Goal: Transaction & Acquisition: Purchase product/service

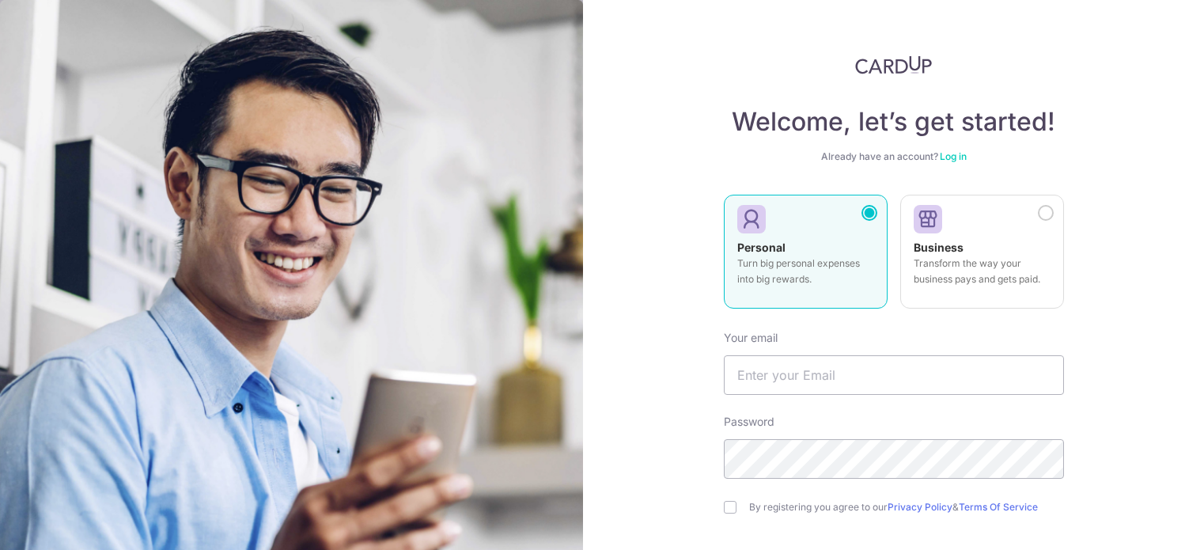
type input "[EMAIL_ADDRESS][DOMAIN_NAME]"
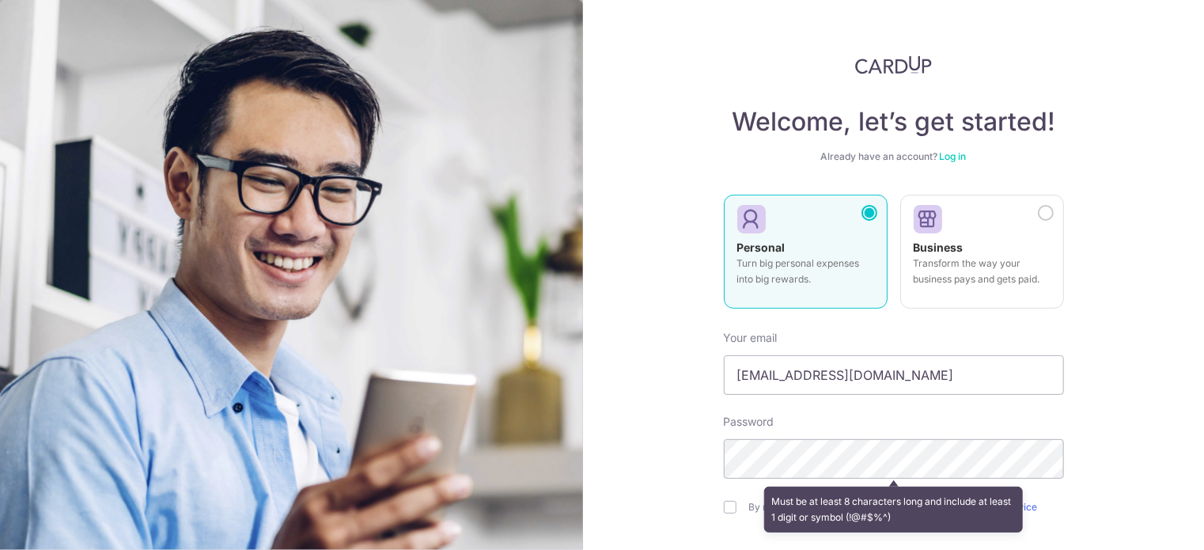
drag, startPoint x: 669, startPoint y: 483, endPoint x: 680, endPoint y: 476, distance: 13.2
click at [669, 483] on div "Welcome, let’s get started! Already have an account? Log in Personal Turn big p…" at bounding box center [893, 275] width 621 height 550
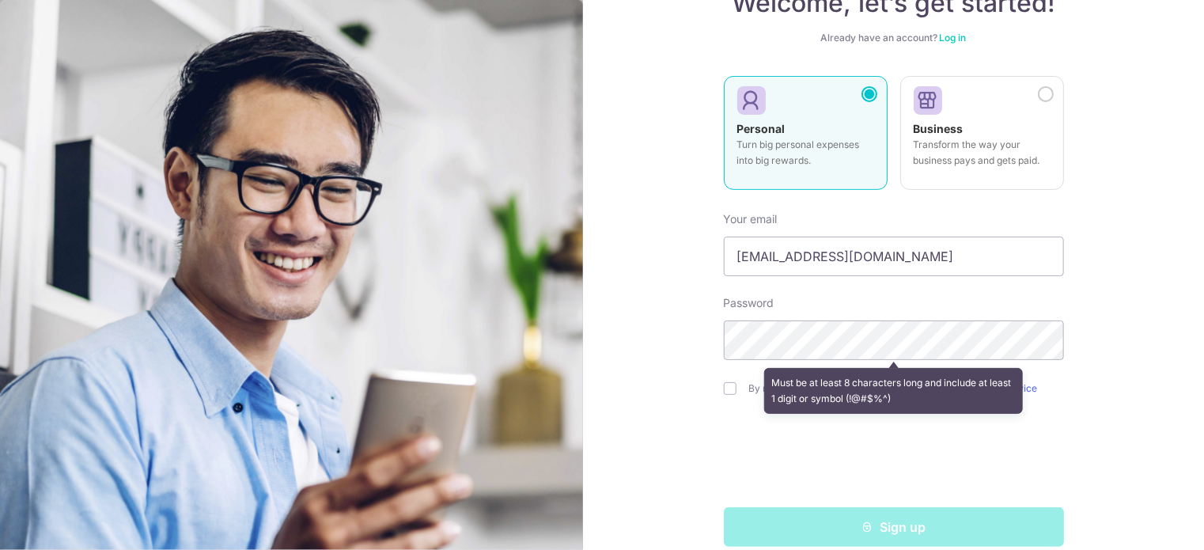
scroll to position [140, 0]
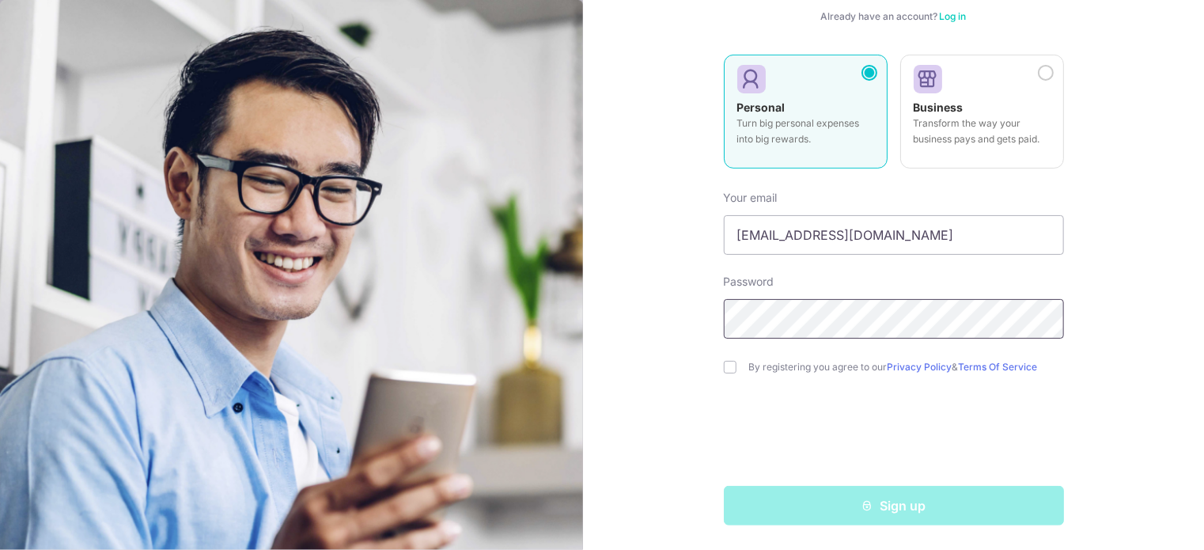
click at [598, 290] on div "Welcome, let’s get started! Already have an account? Log in Personal Turn big p…" at bounding box center [893, 275] width 621 height 550
click at [366, 260] on section "Welcome, let’s get started! Already have an account? Log in Personal Turn big p…" at bounding box center [602, 275] width 1204 height 550
click at [727, 371] on input "checkbox" at bounding box center [730, 367] width 13 height 13
checkbox input "true"
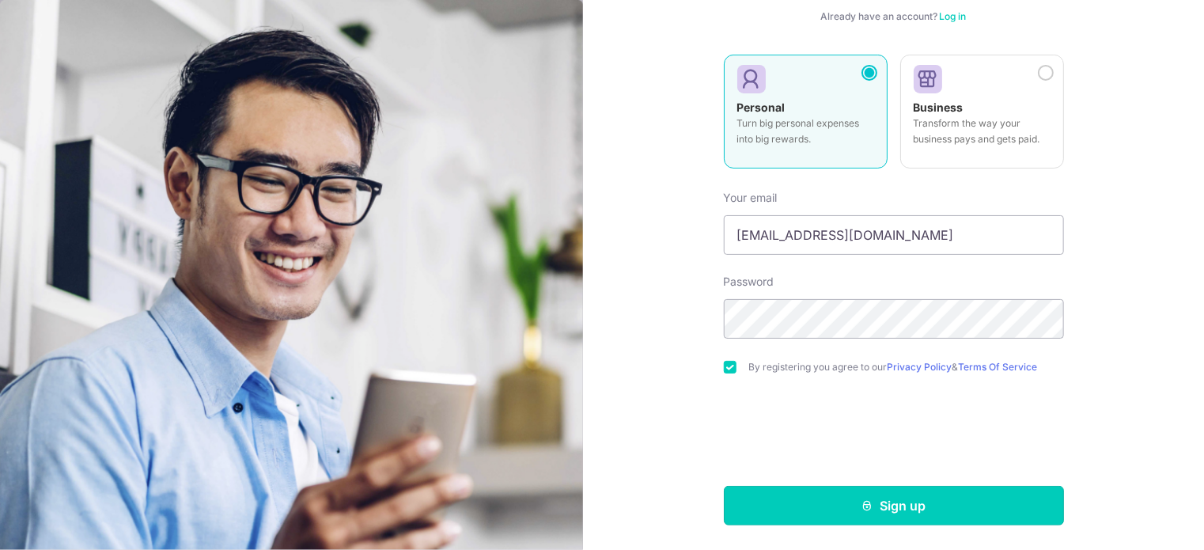
click at [855, 502] on button "Sign up" at bounding box center [894, 506] width 340 height 40
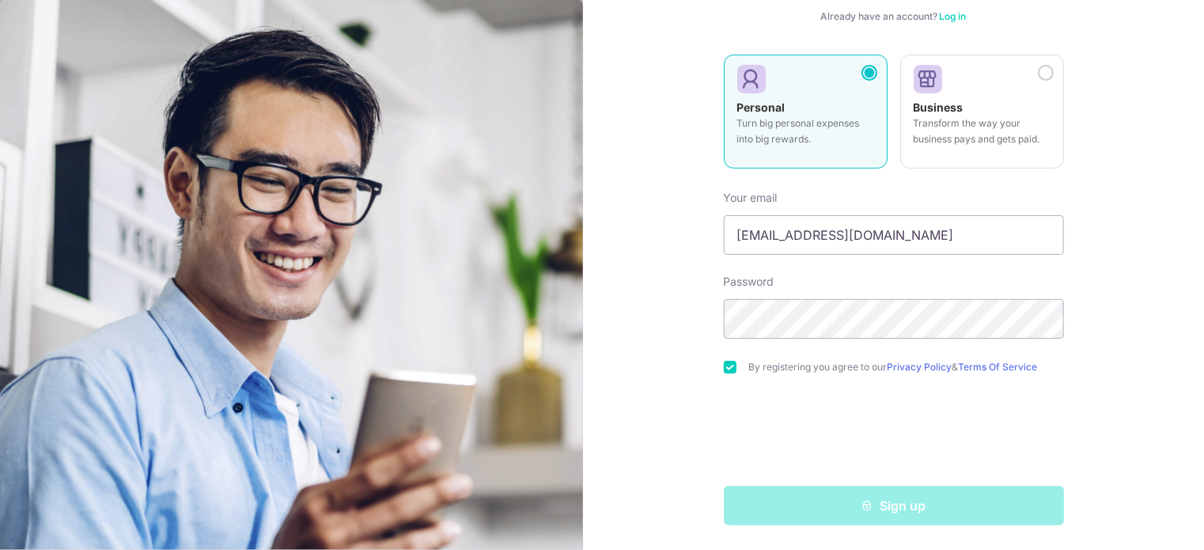
click at [1129, 100] on div "Welcome, let’s get started! Already have an account? Log in Personal Turn big p…" at bounding box center [893, 275] width 621 height 550
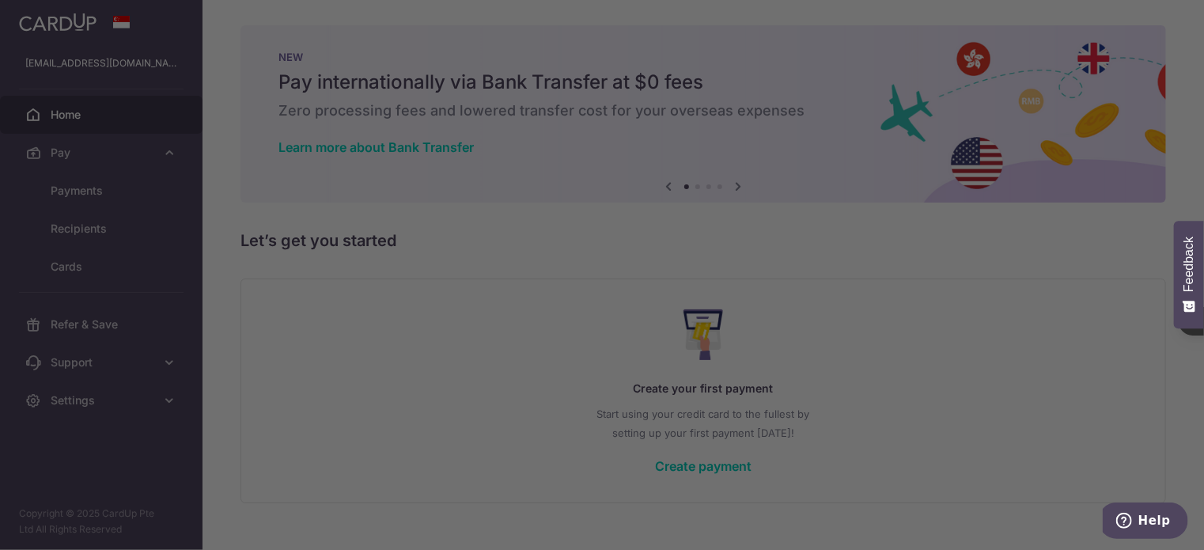
click at [96, 98] on div at bounding box center [608, 277] width 1216 height 555
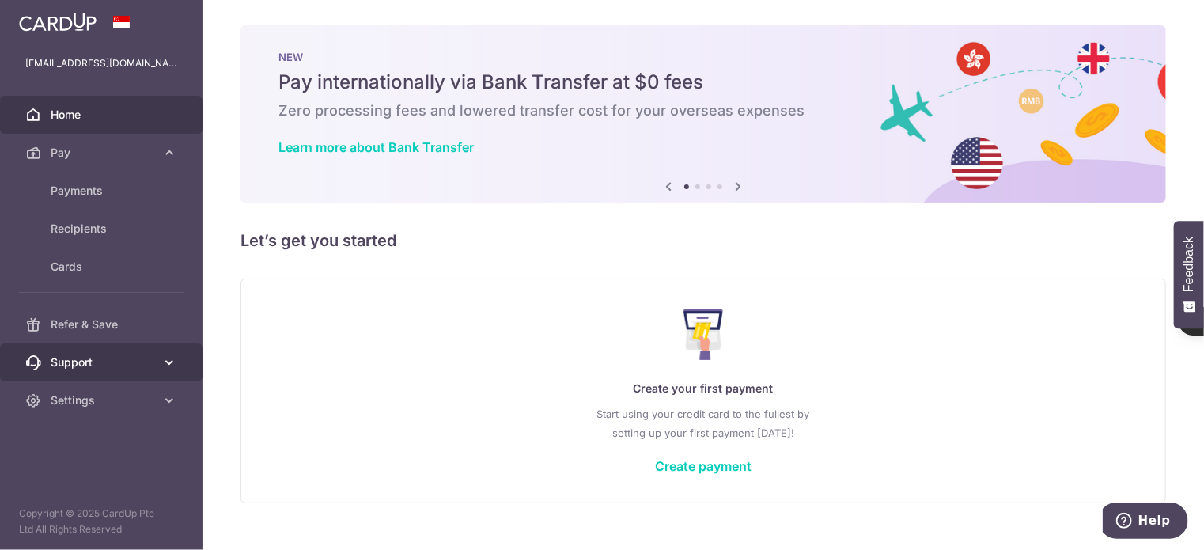
click at [129, 359] on span "Support" at bounding box center [103, 362] width 104 height 16
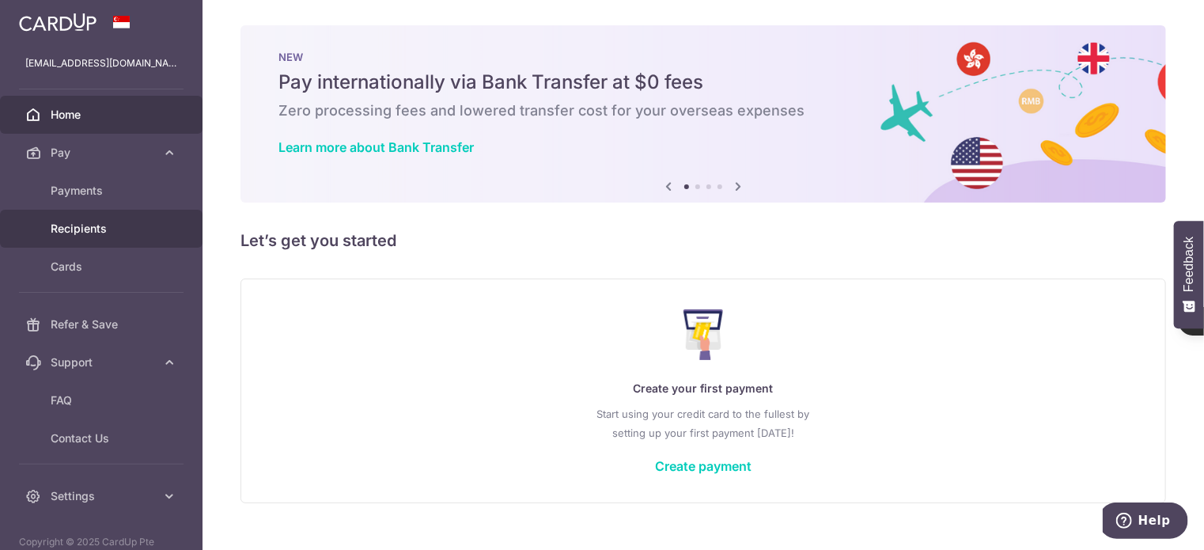
click at [76, 221] on span "Recipients" at bounding box center [103, 229] width 104 height 16
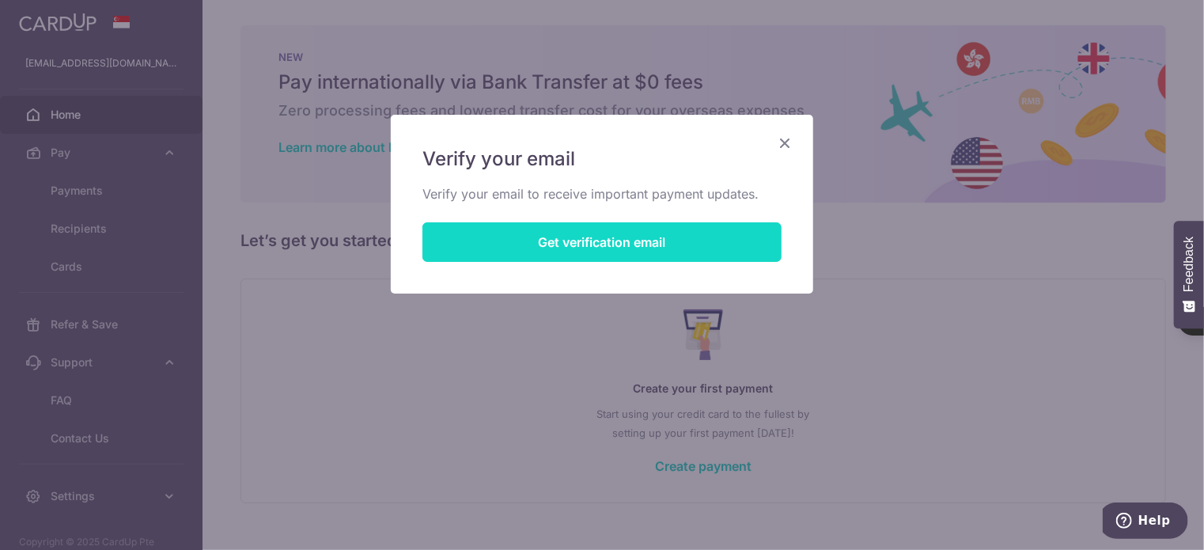
click at [510, 233] on button "Get verification email" at bounding box center [602, 242] width 359 height 40
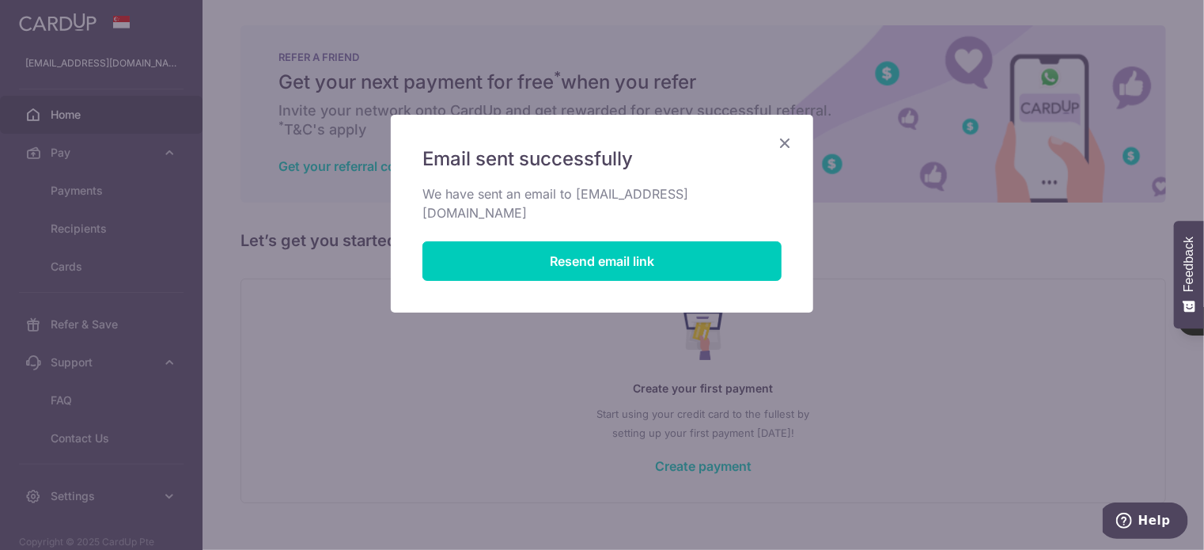
click at [783, 141] on icon "Close" at bounding box center [784, 143] width 19 height 20
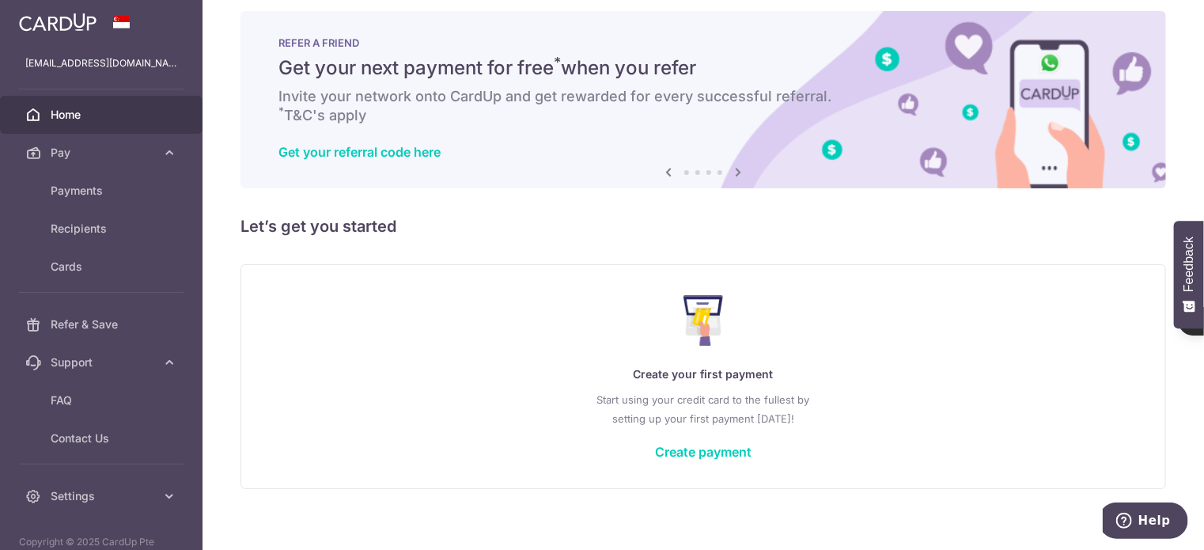
scroll to position [28, 0]
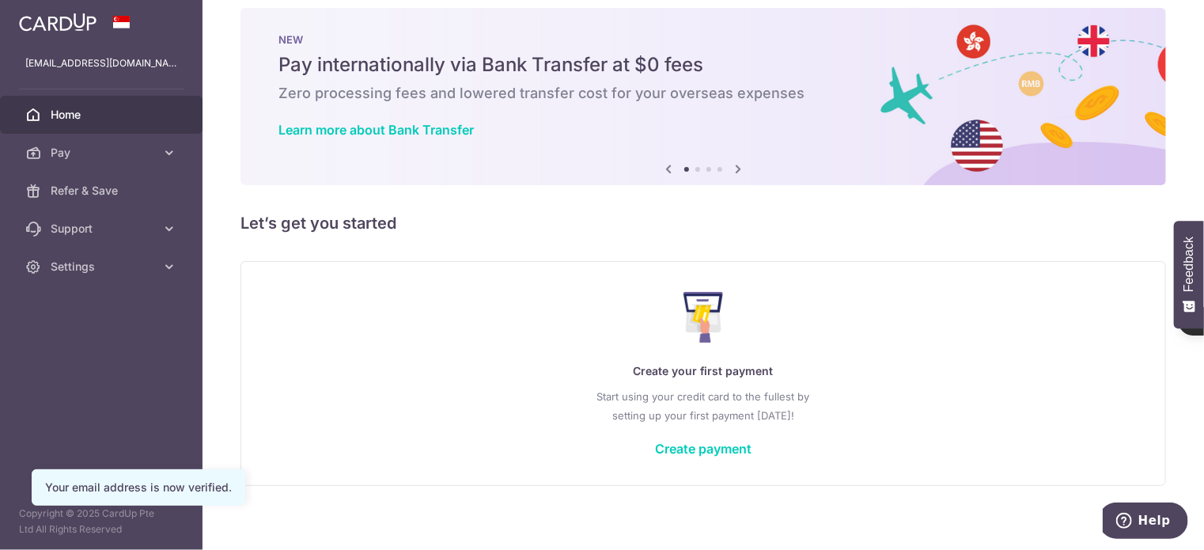
scroll to position [28, 0]
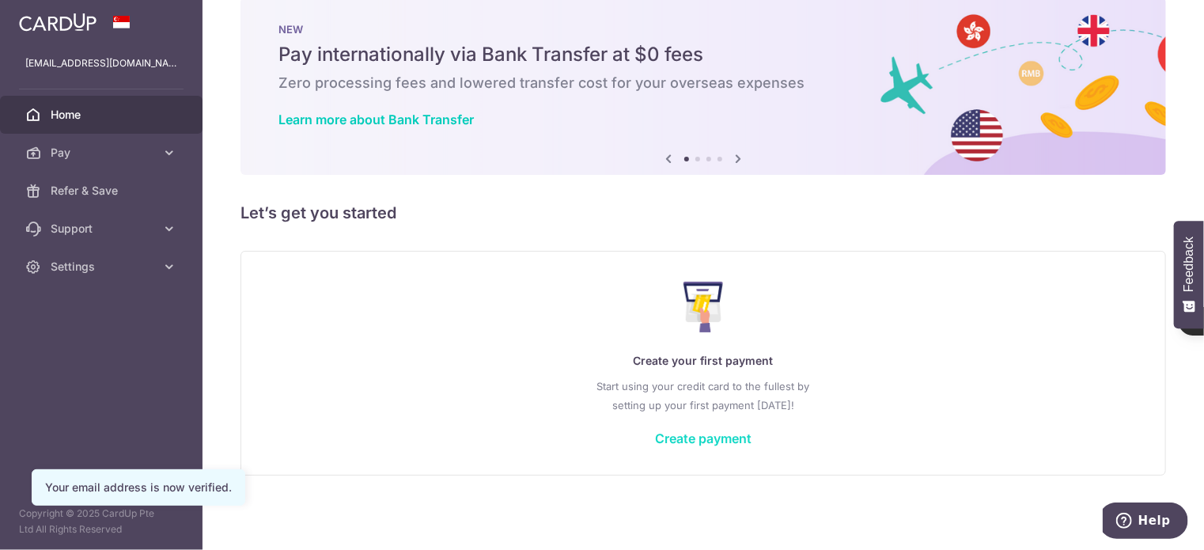
click at [665, 433] on link "Create payment" at bounding box center [703, 438] width 97 height 16
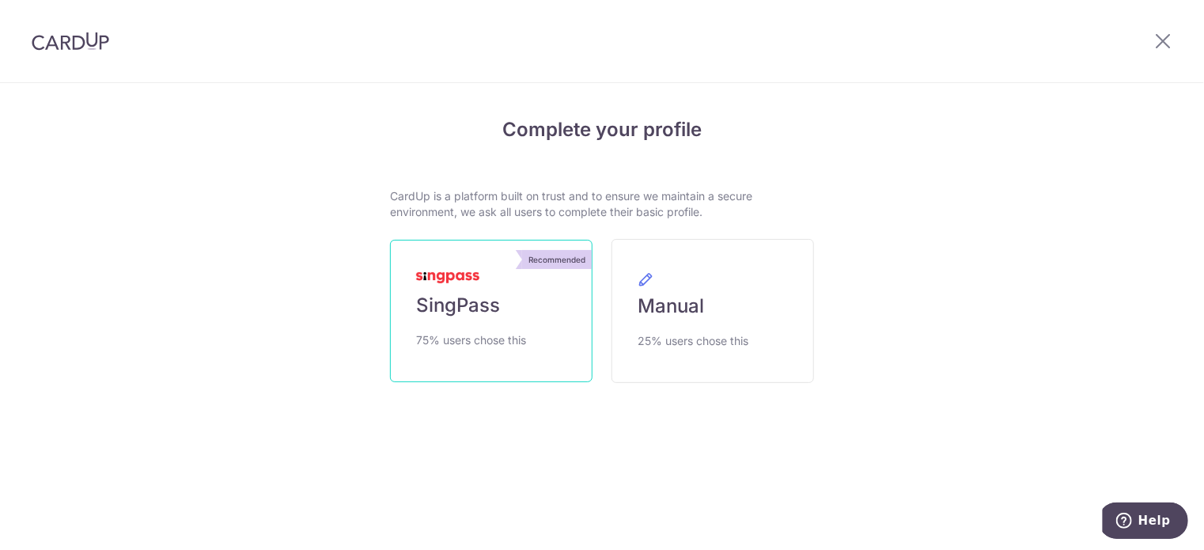
click at [471, 294] on span "SingPass" at bounding box center [458, 305] width 84 height 25
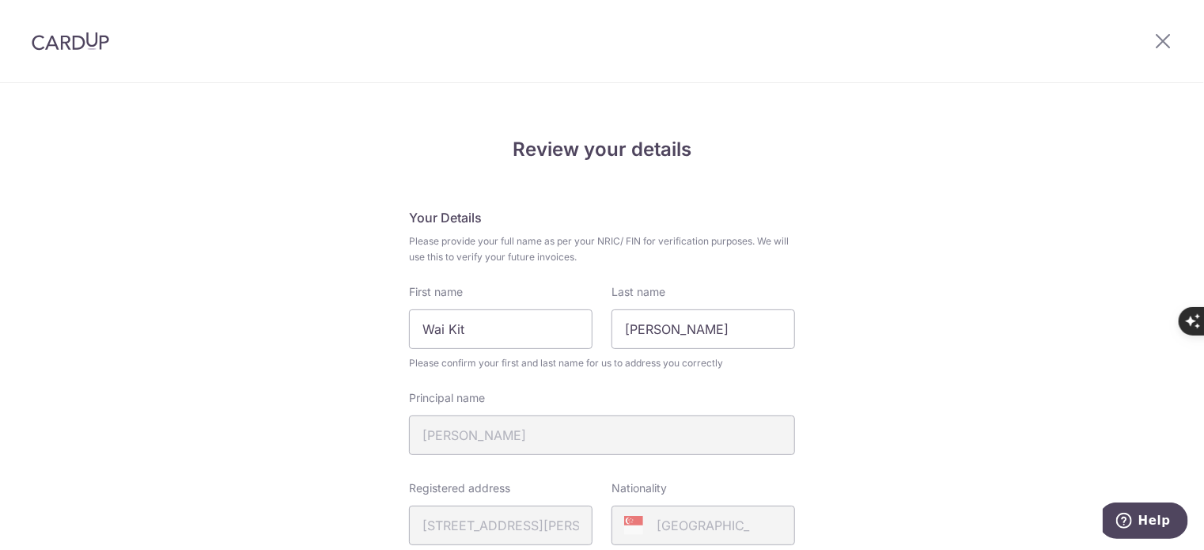
drag, startPoint x: 0, startPoint y: 0, endPoint x: 606, endPoint y: 300, distance: 676.2
click at [554, 441] on div "Principal name [PERSON_NAME]" at bounding box center [602, 422] width 386 height 65
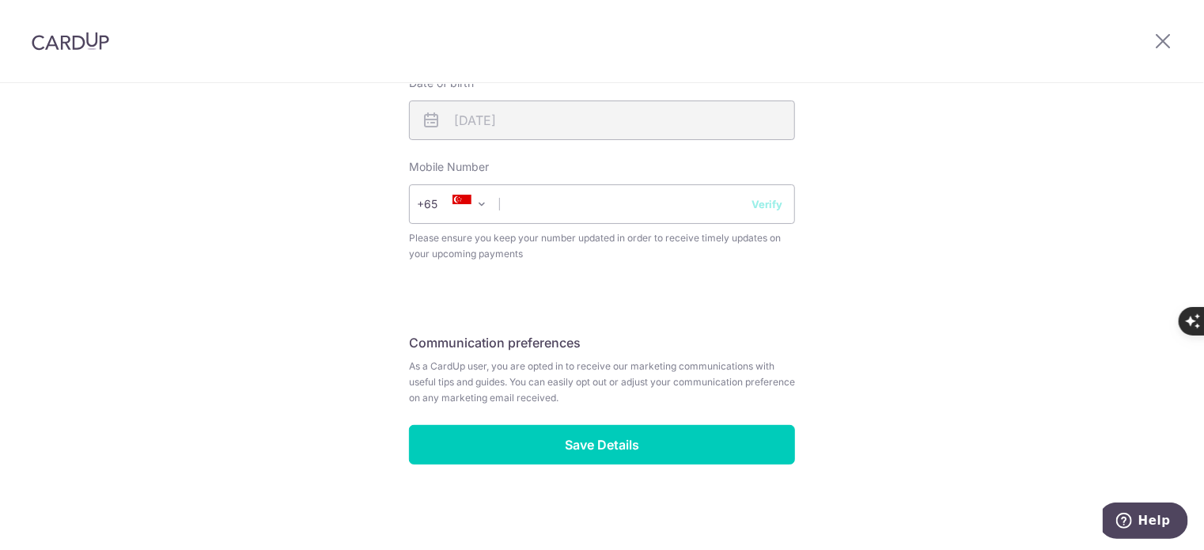
scroll to position [620, 0]
click at [573, 195] on input "text" at bounding box center [602, 204] width 386 height 40
type input "81393288"
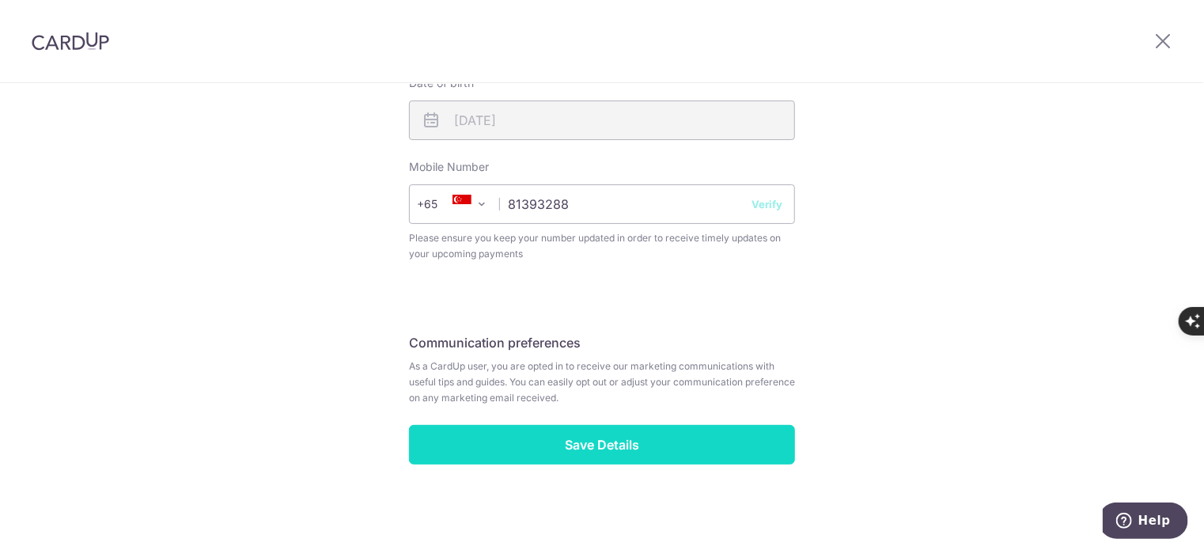
click at [599, 453] on input "Save Details" at bounding box center [602, 445] width 386 height 40
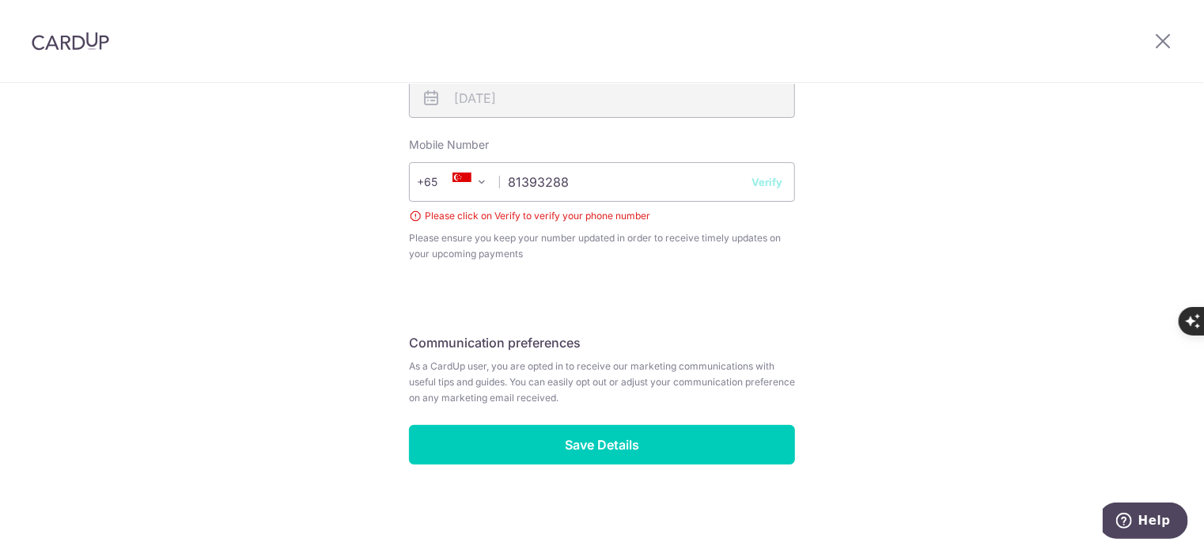
click at [773, 174] on button "Verify" at bounding box center [767, 182] width 31 height 16
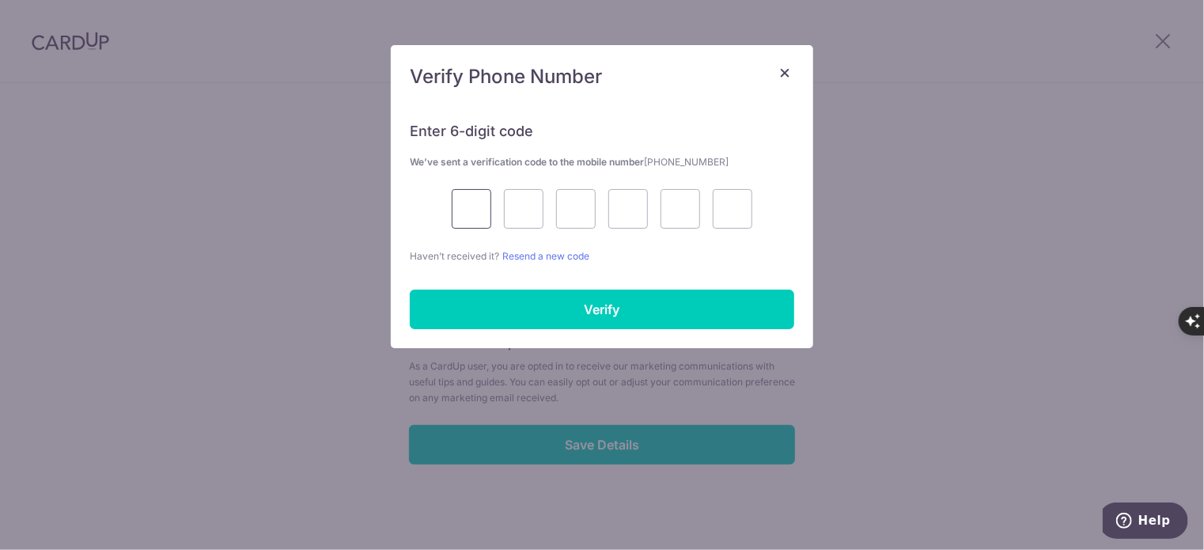
click at [471, 210] on input "text" at bounding box center [472, 209] width 40 height 40
type input "9"
type input "4"
type input "1"
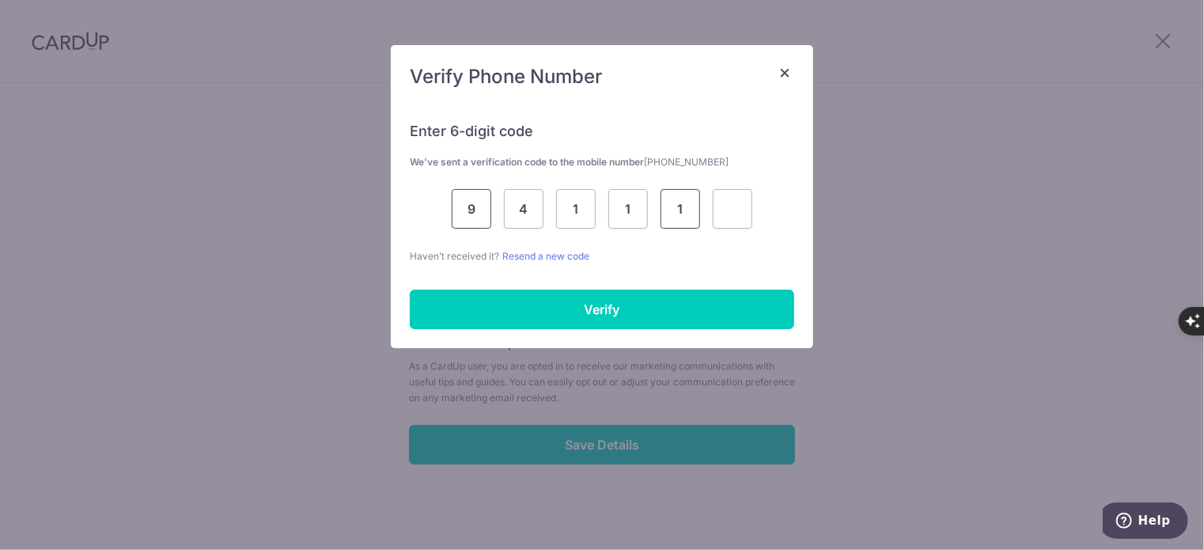
type input "1"
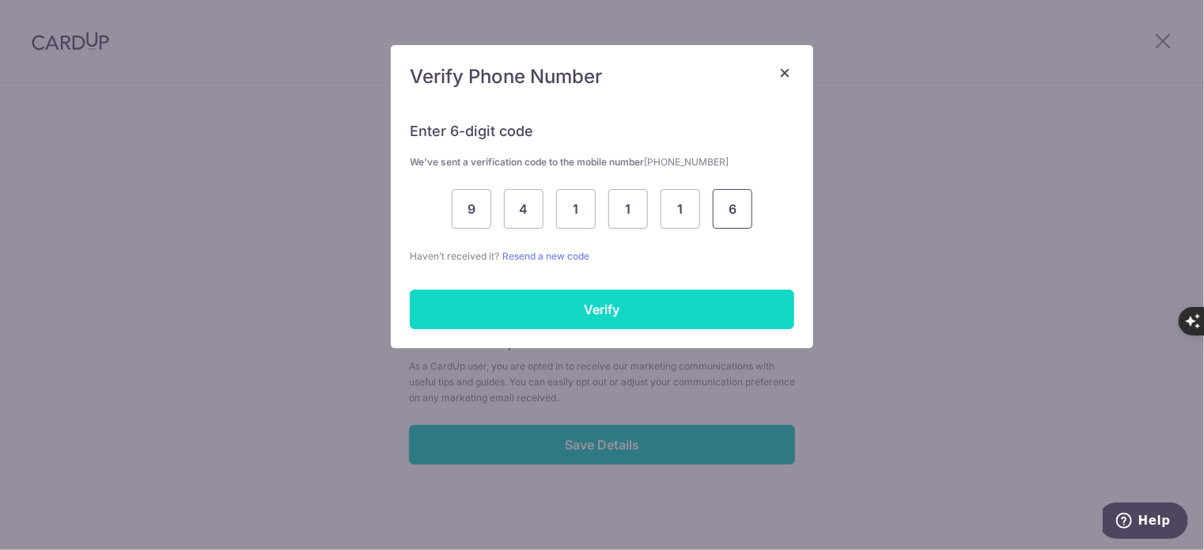
type input "6"
click at [538, 320] on input "Verify" at bounding box center [602, 310] width 385 height 40
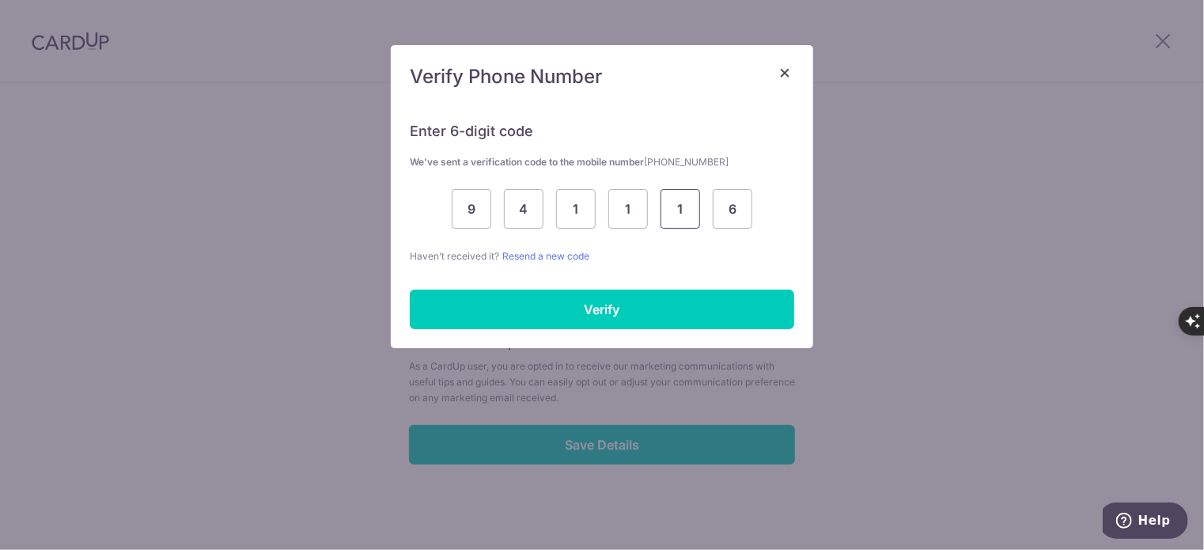
scroll to position [620, 0]
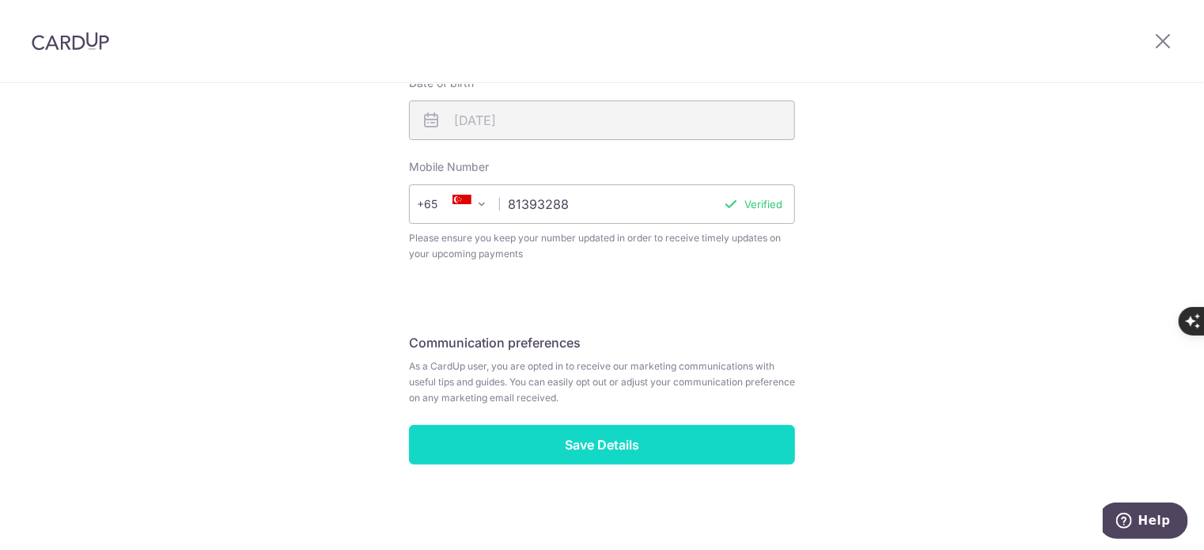
click at [650, 455] on input "Save Details" at bounding box center [602, 445] width 386 height 40
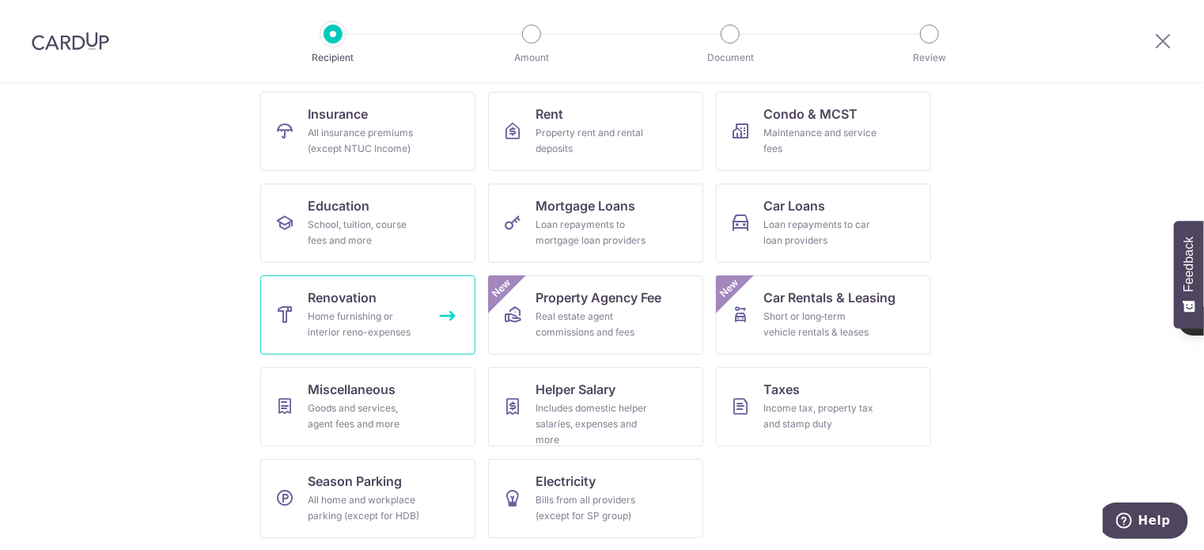
drag, startPoint x: 0, startPoint y: 0, endPoint x: 373, endPoint y: 304, distance: 481.4
click at [373, 304] on link "Renovation Home furnishing or interior reno-expenses" at bounding box center [367, 314] width 215 height 79
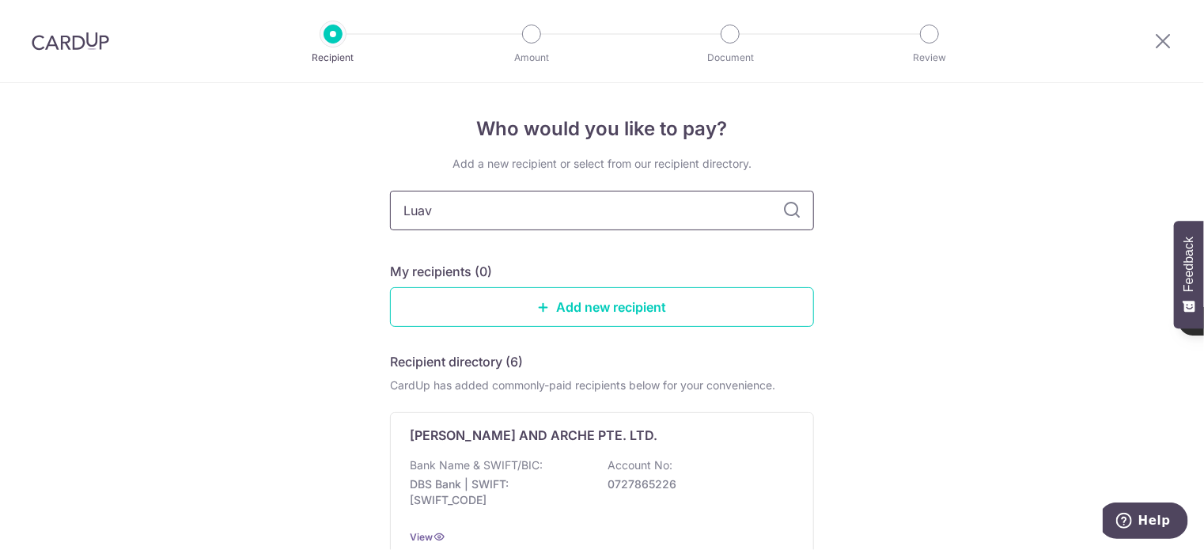
type input "Luava"
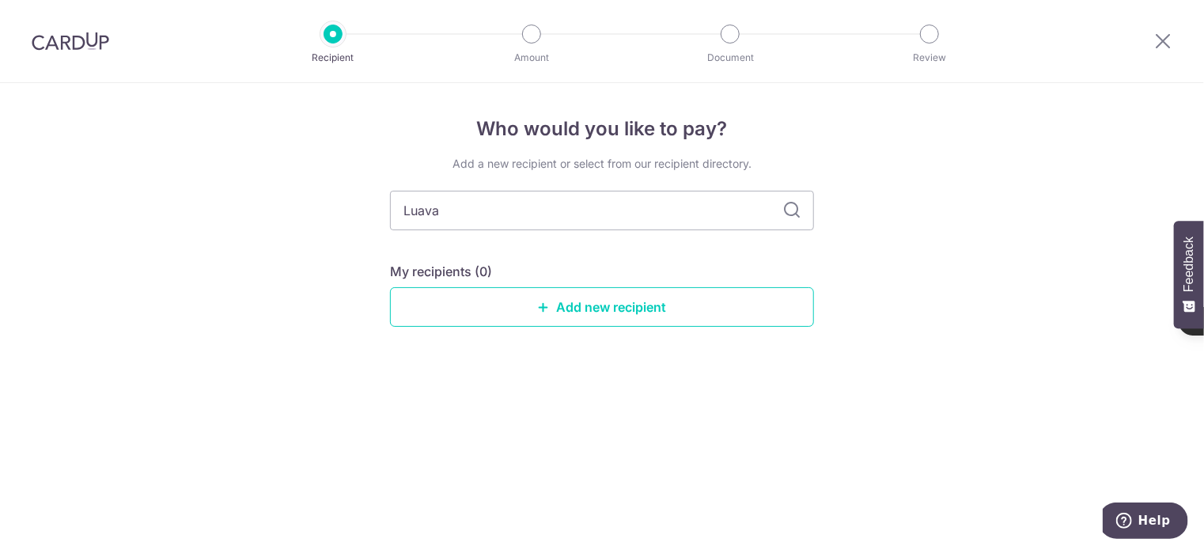
click at [792, 206] on icon at bounding box center [792, 210] width 19 height 19
drag, startPoint x: 497, startPoint y: 206, endPoint x: 256, endPoint y: 161, distance: 245.5
click at [256, 161] on div "Who would you like to pay? Add a new recipient or select from our recipient dir…" at bounding box center [602, 316] width 1204 height 467
type input "five two"
click at [733, 325] on link "Add new recipient" at bounding box center [602, 307] width 424 height 40
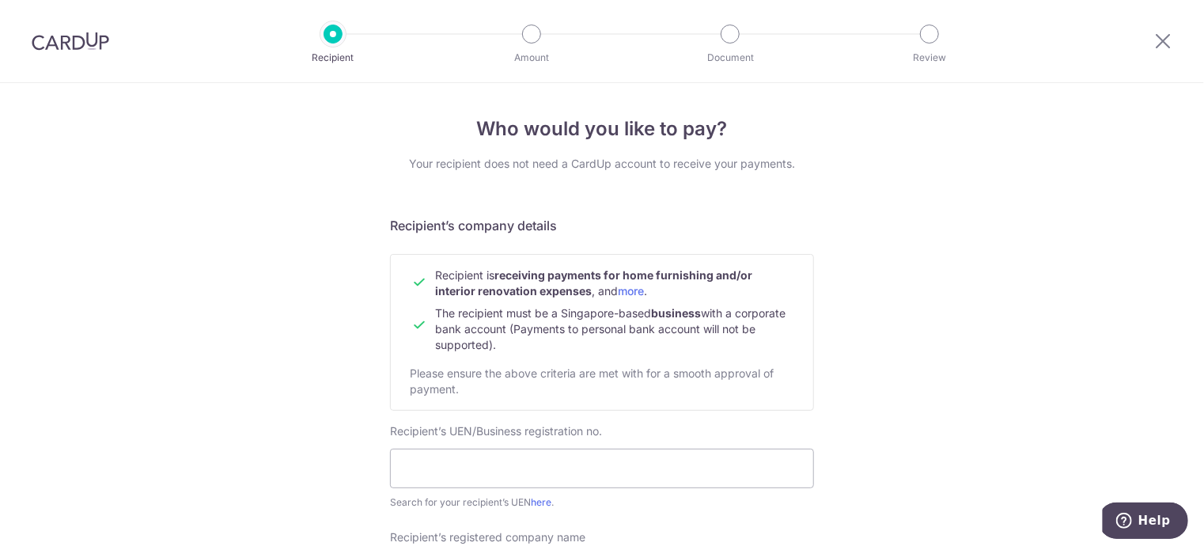
scroll to position [290, 0]
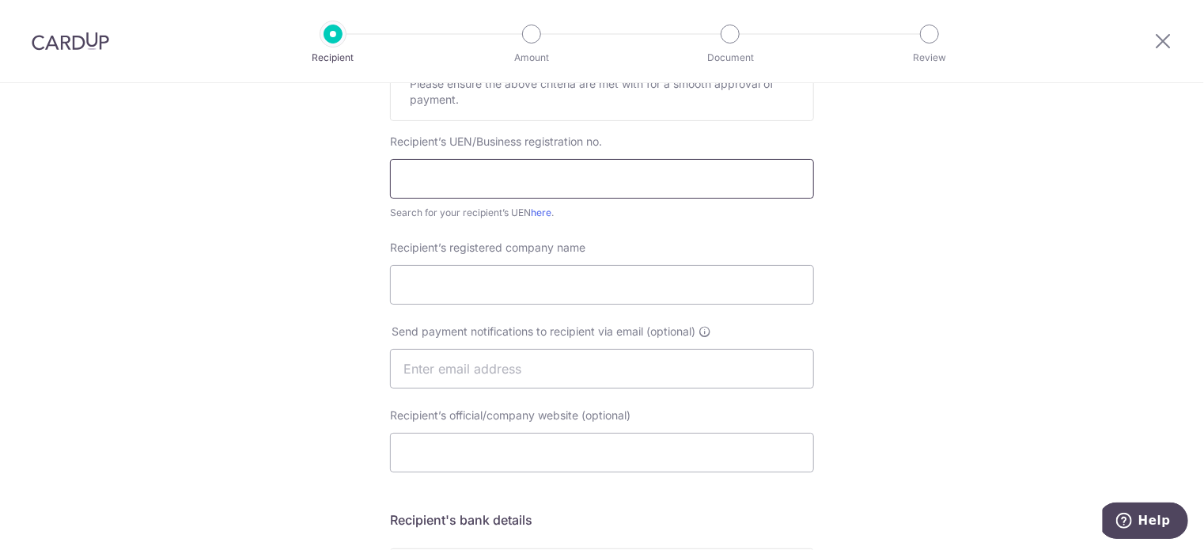
click at [604, 169] on input "text" at bounding box center [602, 179] width 424 height 40
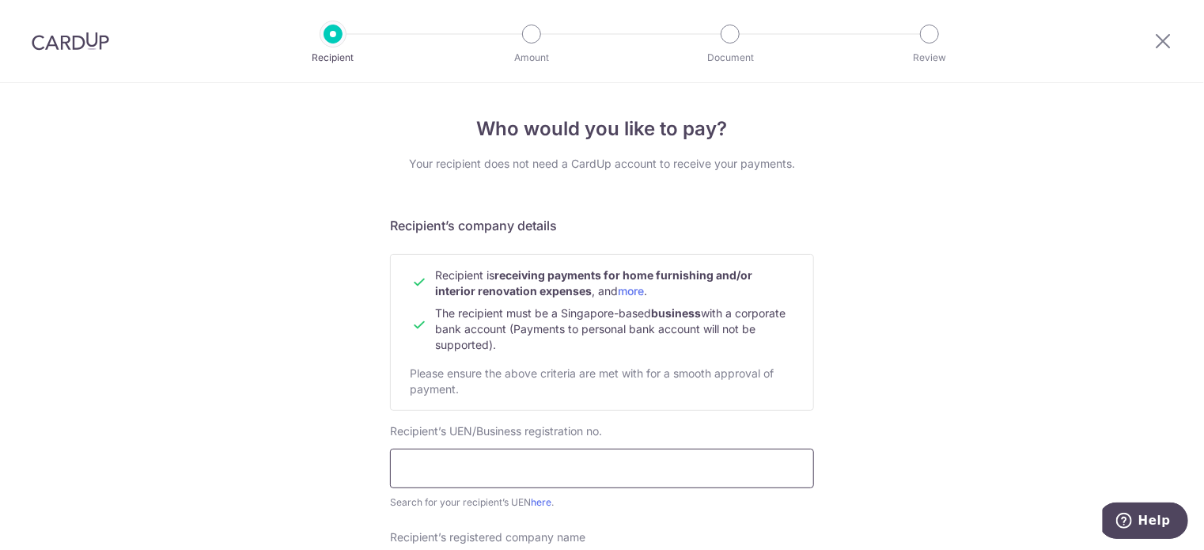
click at [530, 468] on input "text" at bounding box center [602, 469] width 424 height 40
drag, startPoint x: 880, startPoint y: 342, endPoint x: 848, endPoint y: 196, distance: 149.0
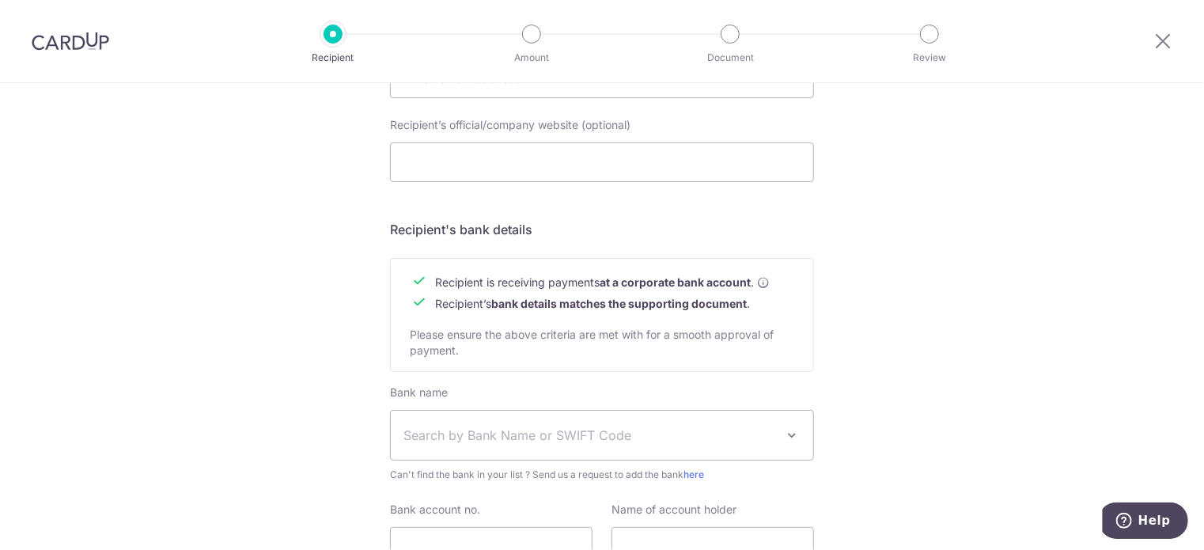
scroll to position [722, 0]
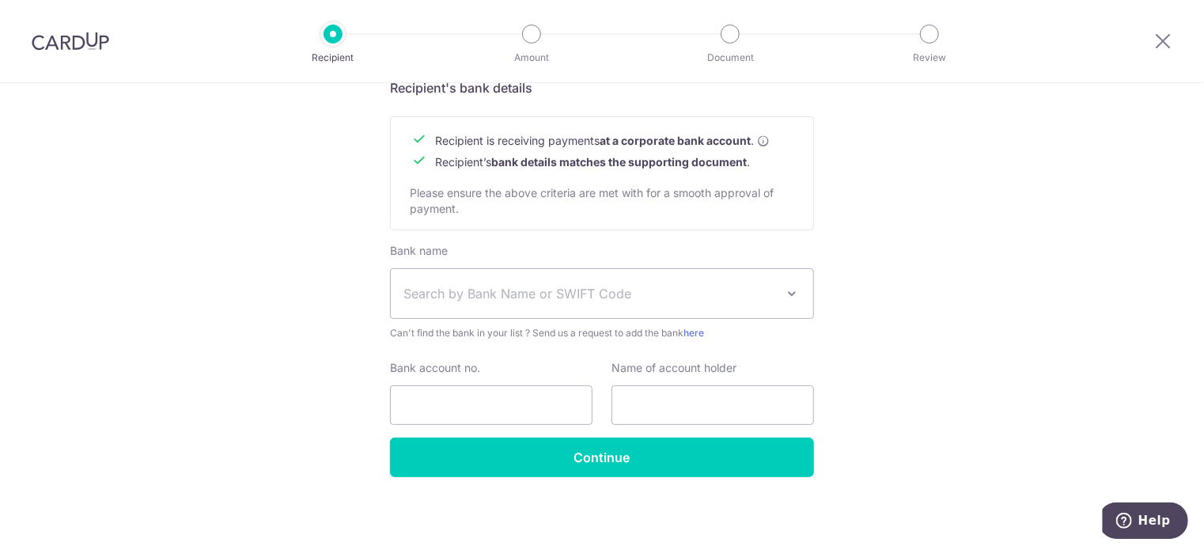
drag, startPoint x: 196, startPoint y: 370, endPoint x: 386, endPoint y: 316, distance: 197.4
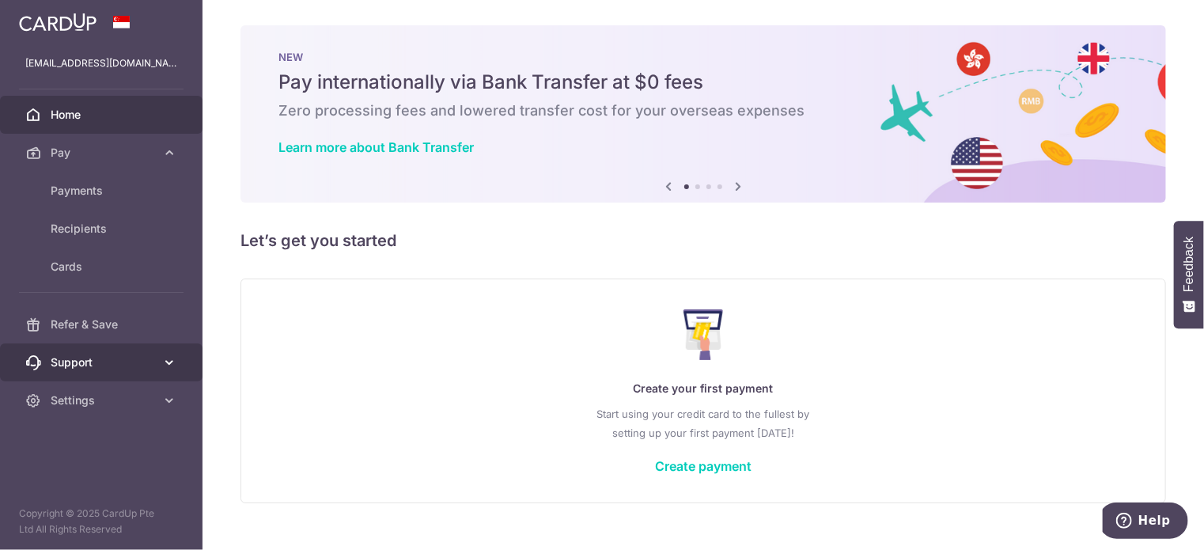
click at [139, 362] on span "Support" at bounding box center [103, 362] width 104 height 16
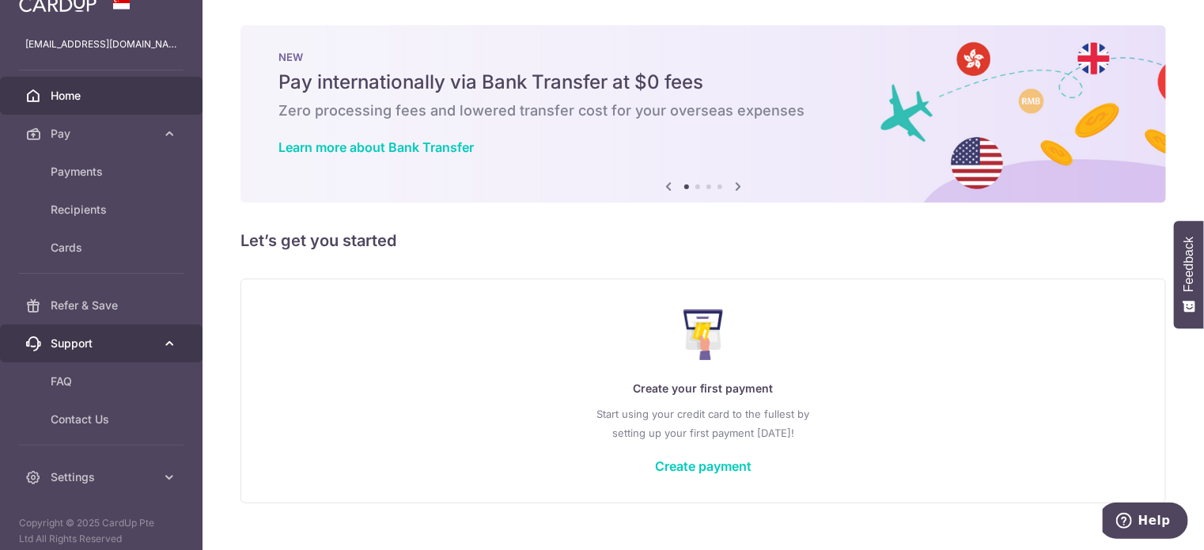
scroll to position [28, 0]
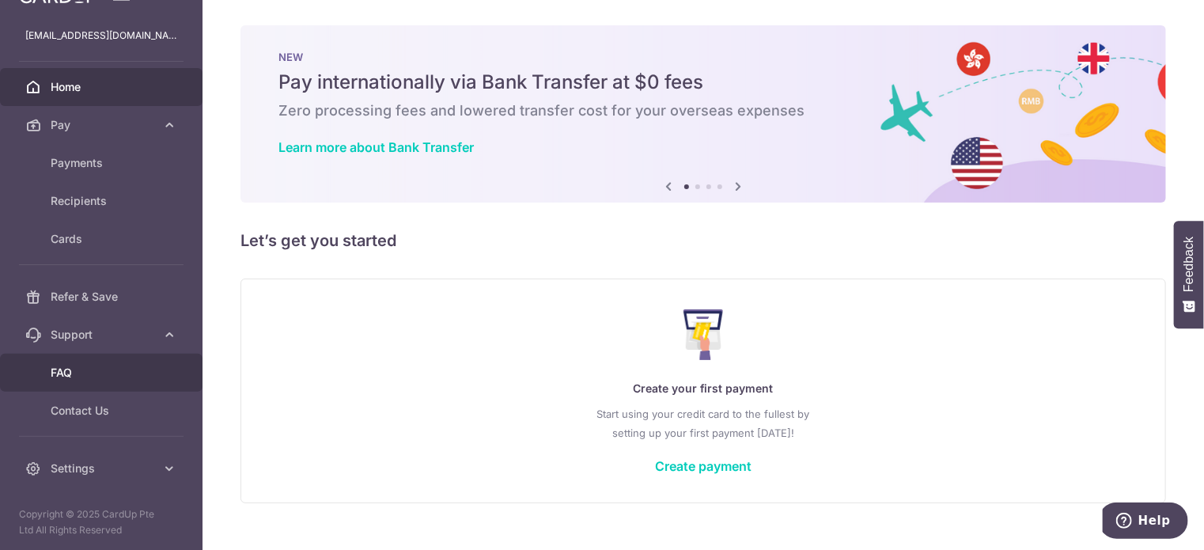
click at [87, 370] on span "FAQ" at bounding box center [103, 373] width 104 height 16
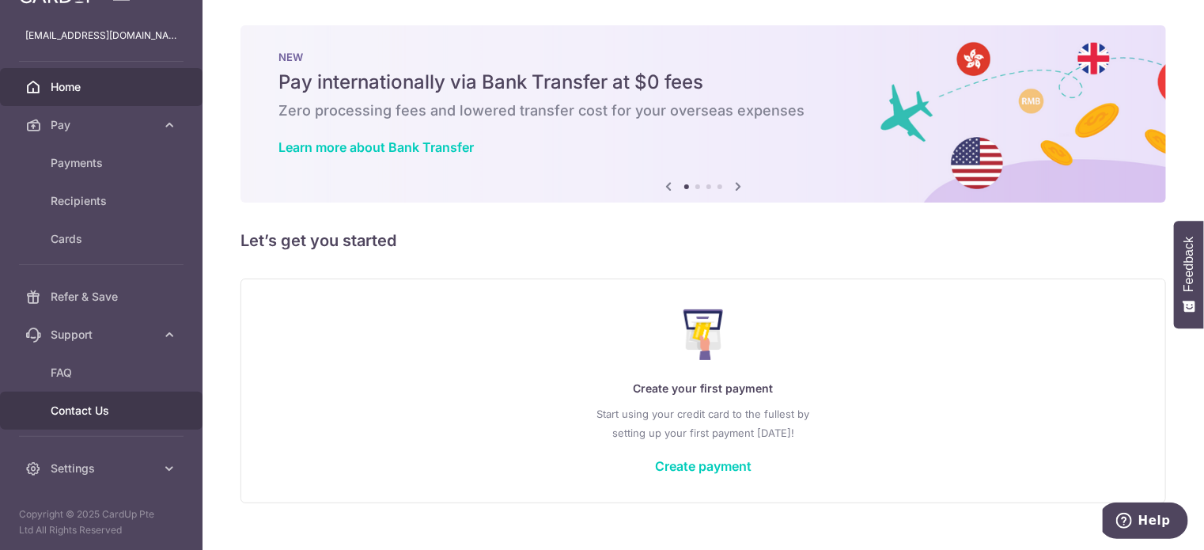
click at [146, 416] on span "Contact Us" at bounding box center [103, 411] width 104 height 16
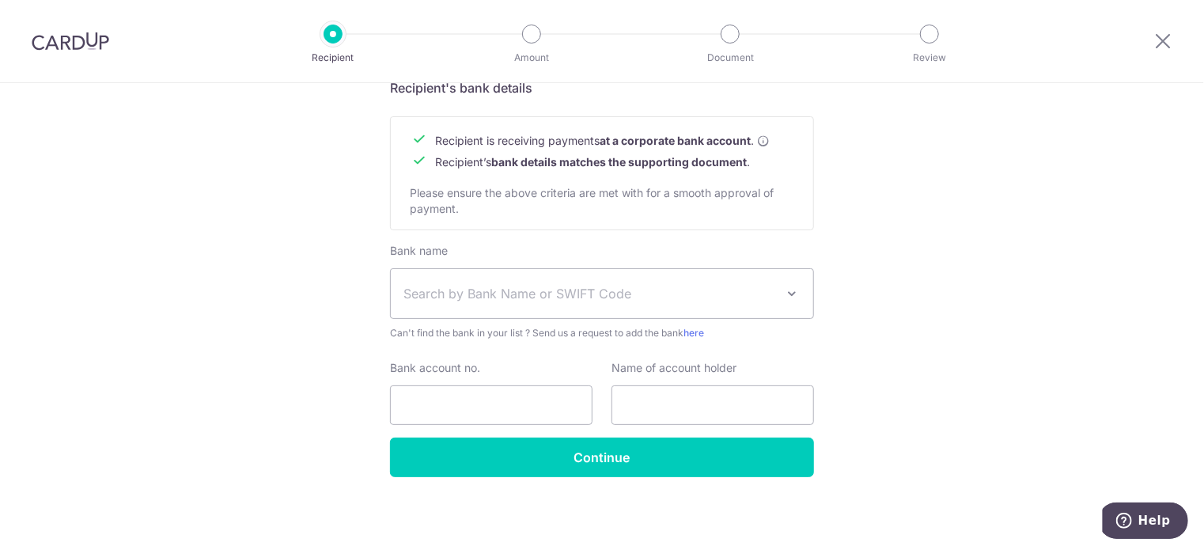
drag, startPoint x: 265, startPoint y: 381, endPoint x: 559, endPoint y: 311, distance: 302.5
click at [495, 395] on input "Bank account no." at bounding box center [491, 405] width 203 height 40
paste input "701108086001"
type input "701108086001"
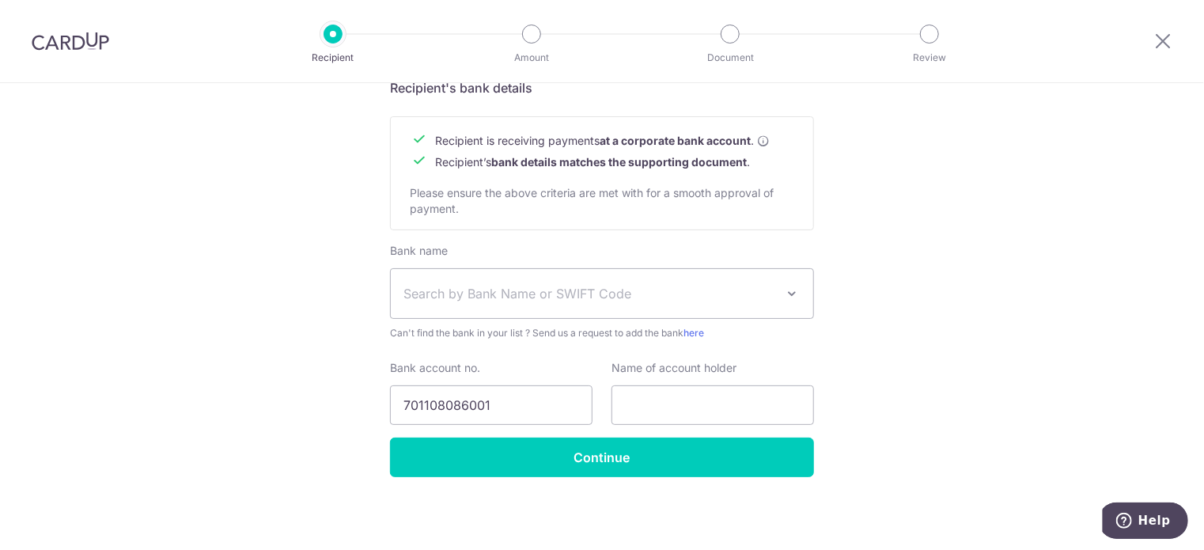
click at [584, 298] on span "Search by Bank Name or SWIFT Code" at bounding box center [590, 293] width 372 height 19
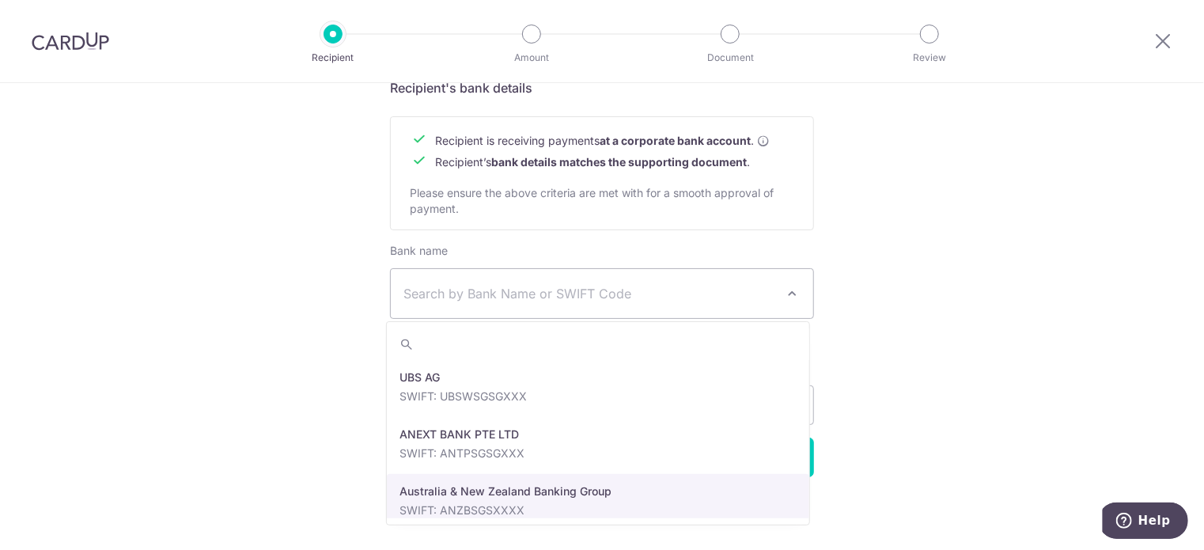
drag, startPoint x: 241, startPoint y: 334, endPoint x: 563, endPoint y: 279, distance: 327.4
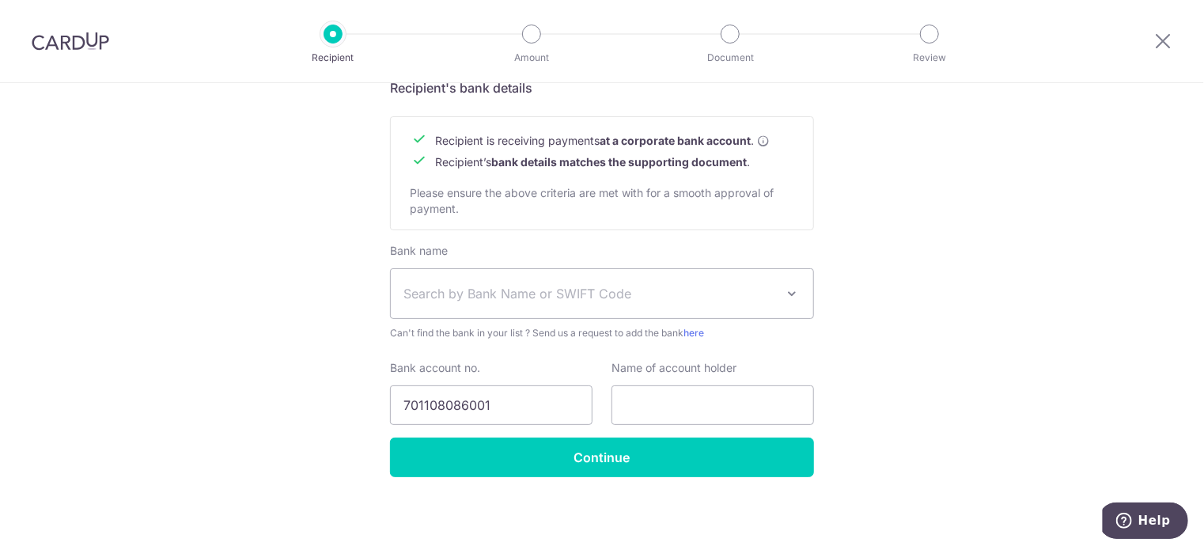
click at [597, 304] on span "Search by Bank Name or SWIFT Code" at bounding box center [602, 293] width 423 height 49
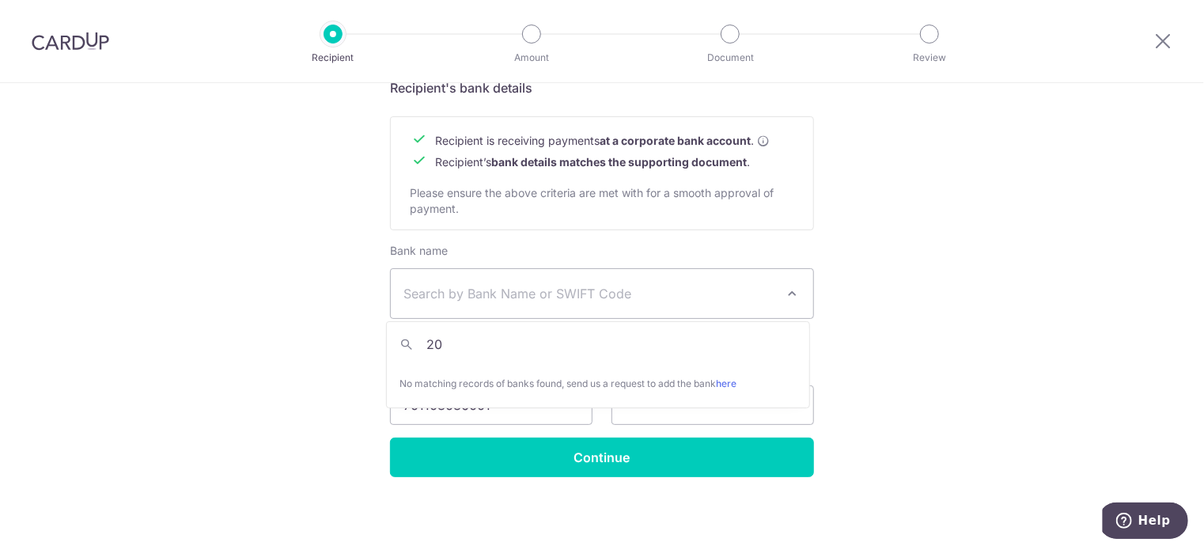
type input "2"
type input "7339"
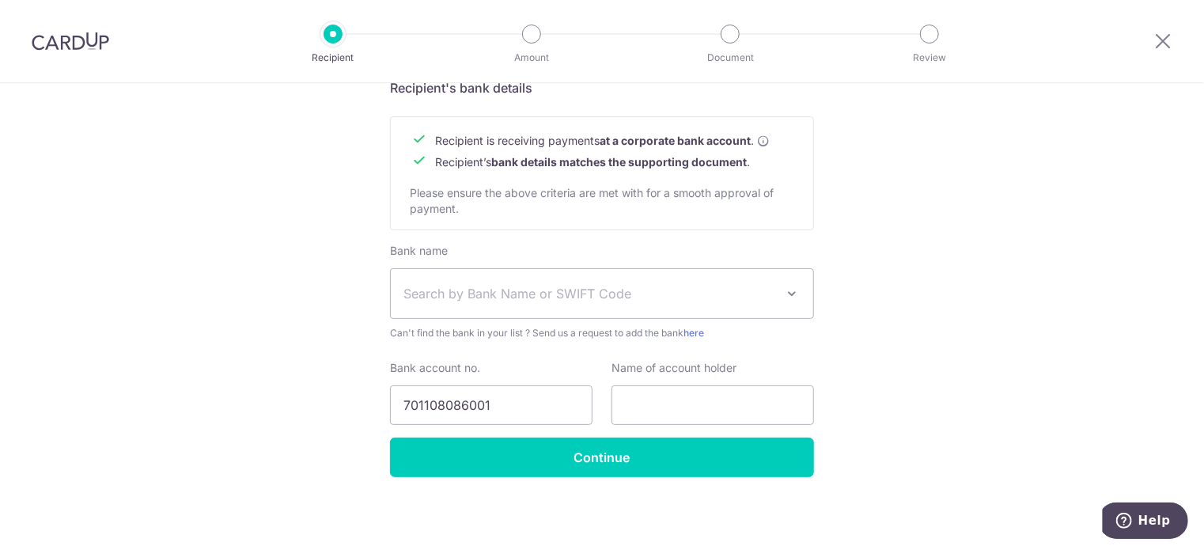
click at [516, 300] on span "Search by Bank Name or SWIFT Code" at bounding box center [590, 293] width 372 height 19
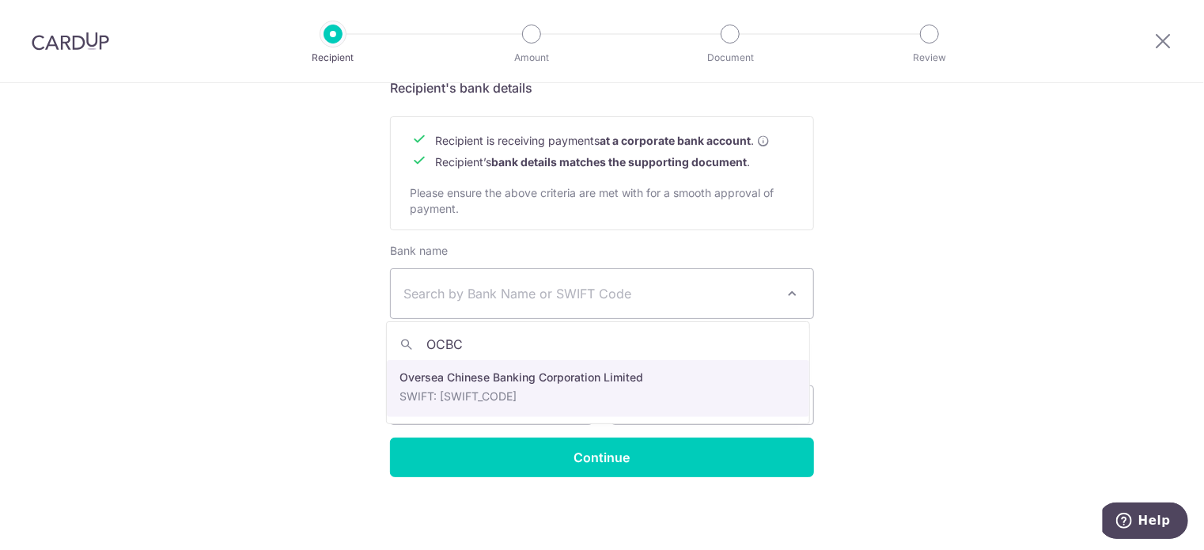
type input "OCBC"
select select "12"
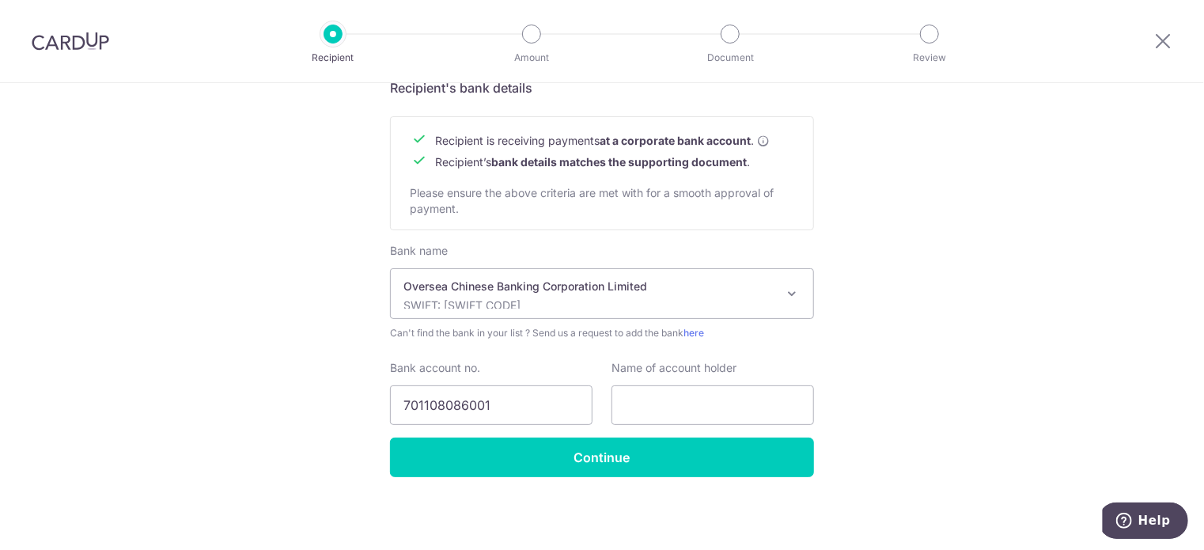
click at [497, 294] on div "Oversea Chinese Banking Corporation Limited SWIFT: OCBCSGSGXXX" at bounding box center [590, 294] width 372 height 30
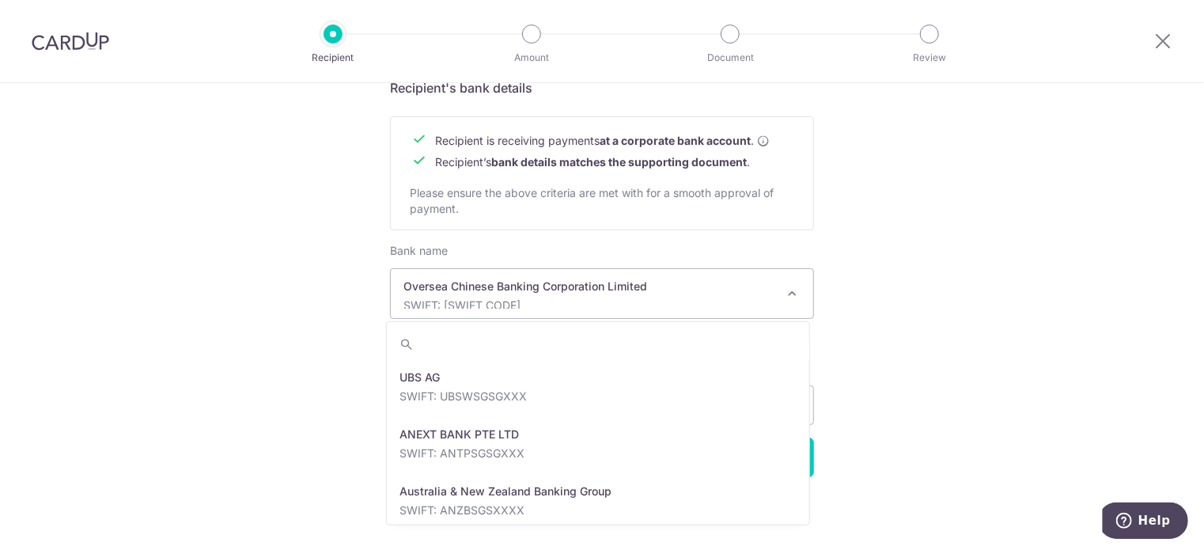
scroll to position [2678, 0]
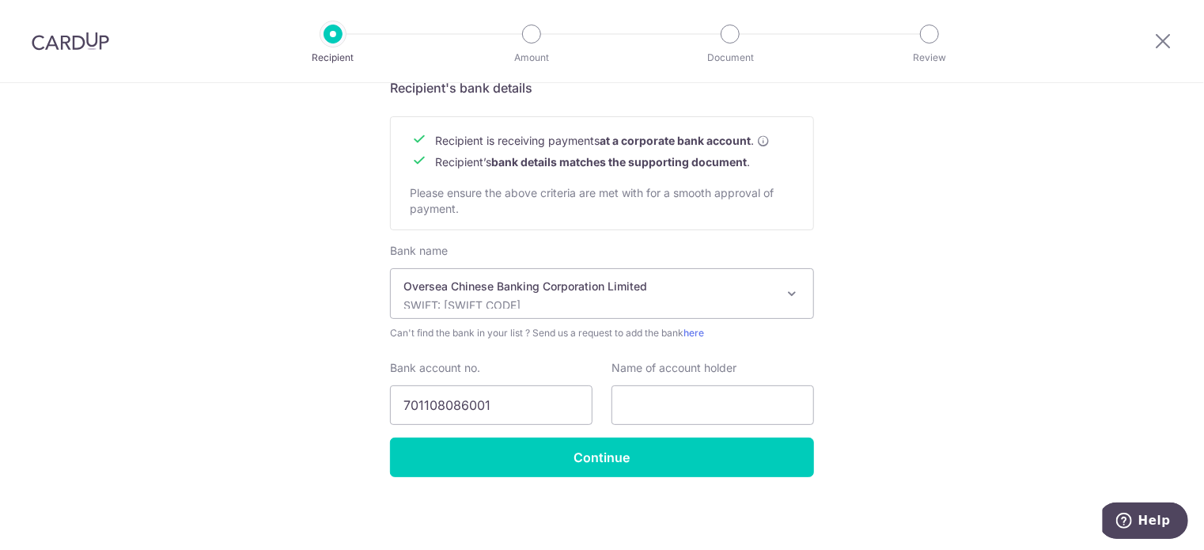
click at [706, 384] on div "Name of account holder" at bounding box center [713, 392] width 203 height 65
click at [703, 414] on input "text" at bounding box center [713, 405] width 203 height 40
click at [692, 411] on input "text" at bounding box center [713, 405] width 203 height 40
paste input "Five Two Studio Pte Ltd"
click at [623, 398] on input "Five Two Studio Pte Ltd" at bounding box center [713, 405] width 203 height 40
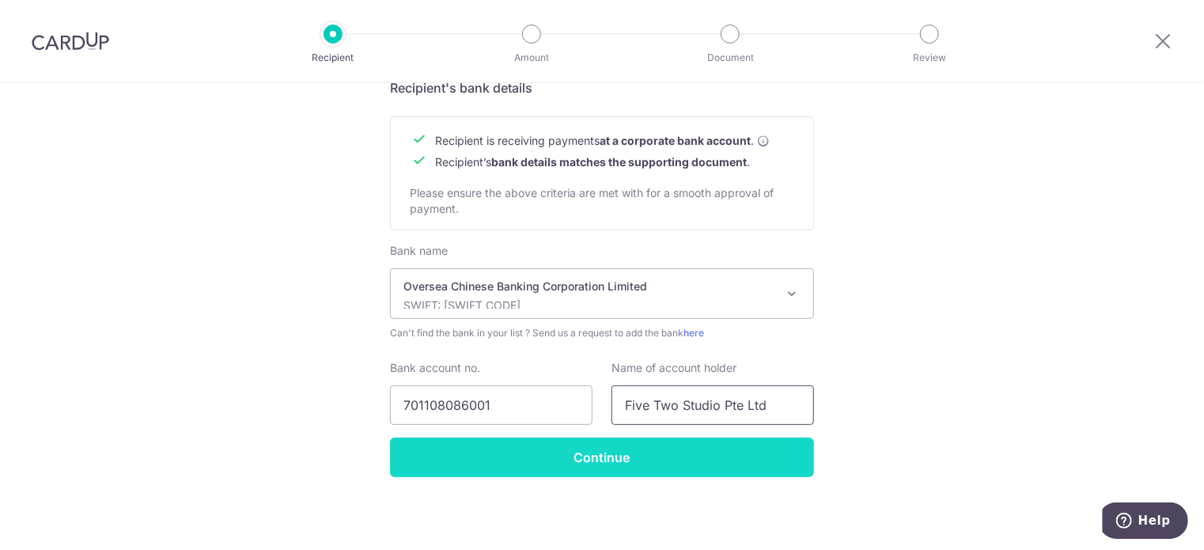
type input "Five Two Studio Pte Ltd"
click at [654, 474] on input "Continue" at bounding box center [602, 458] width 424 height 40
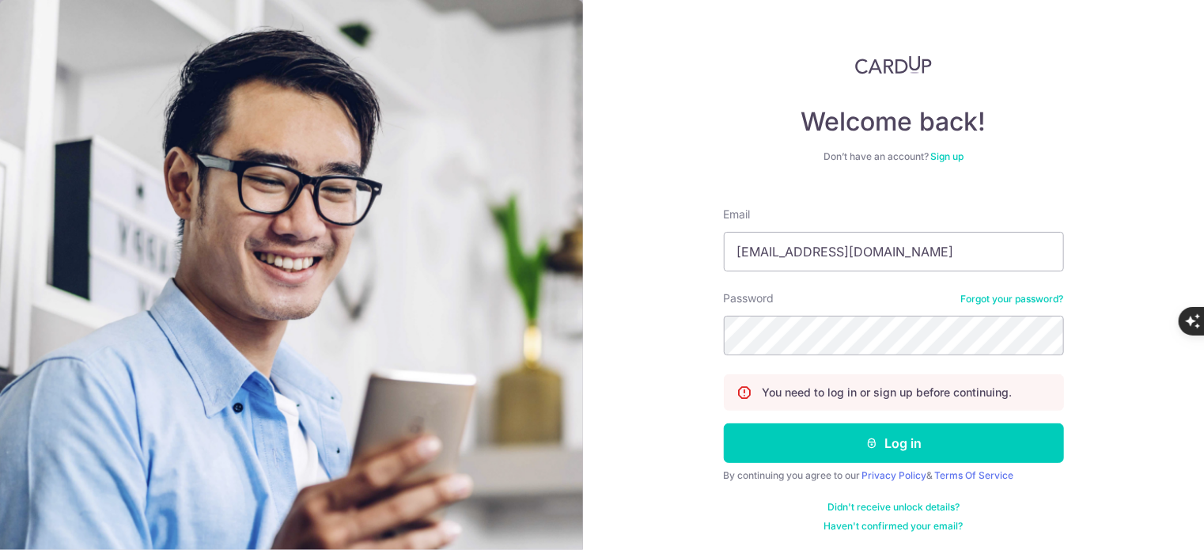
click at [889, 464] on form "Email waikitchong@gmail.com Password Forgot your password? You need to log in o…" at bounding box center [894, 364] width 340 height 338
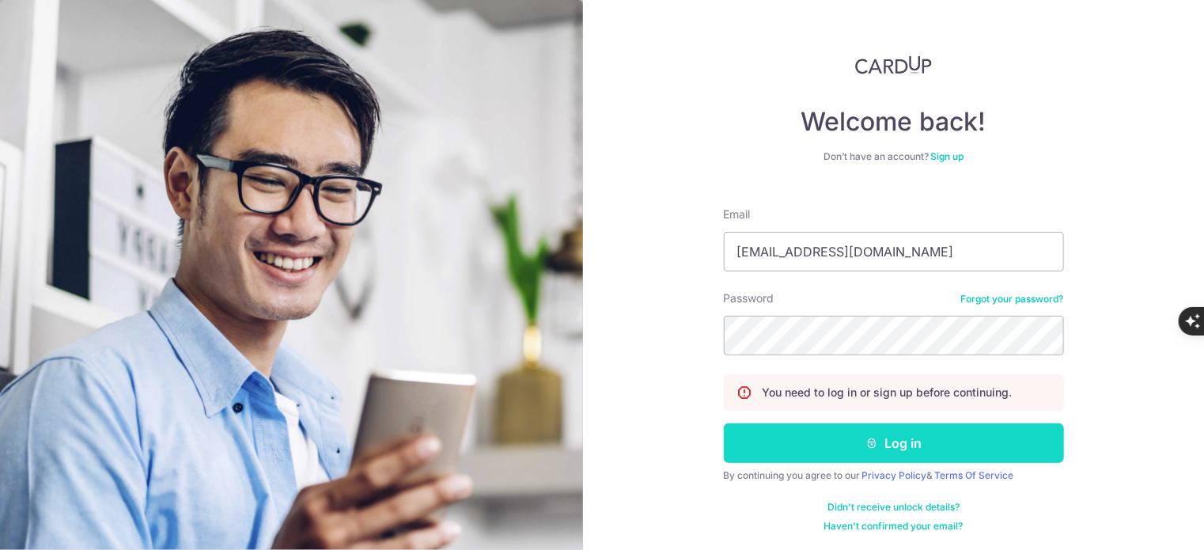
click at [901, 456] on button "Log in" at bounding box center [894, 443] width 340 height 40
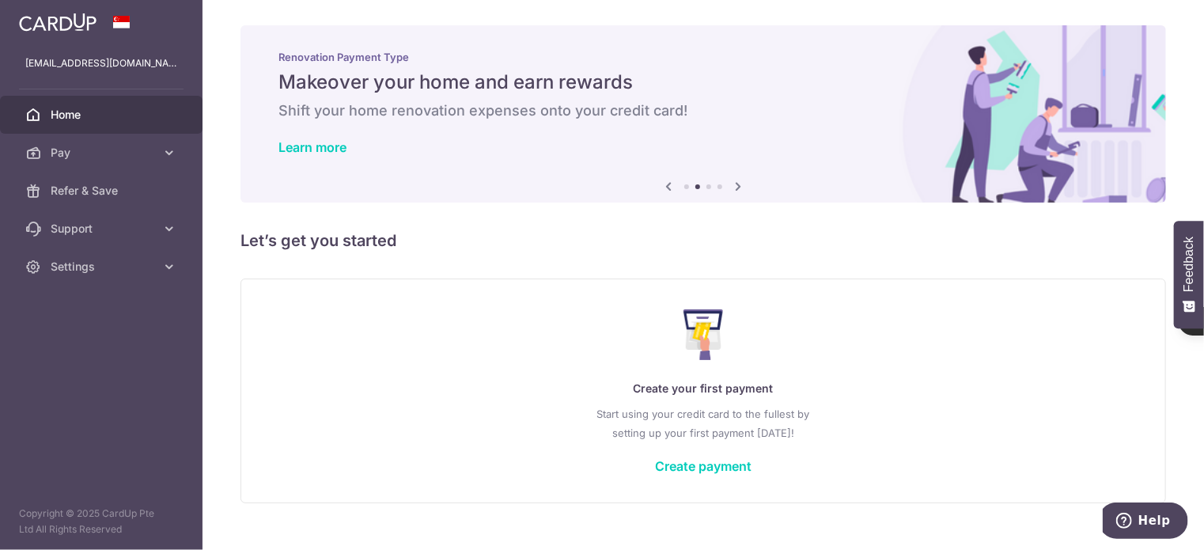
drag, startPoint x: 345, startPoint y: 214, endPoint x: 321, endPoint y: 222, distance: 24.8
click at [345, 214] on div "× Pause Schedule Pause all future payments in this series Pause just this one p…" at bounding box center [704, 275] width 1002 height 550
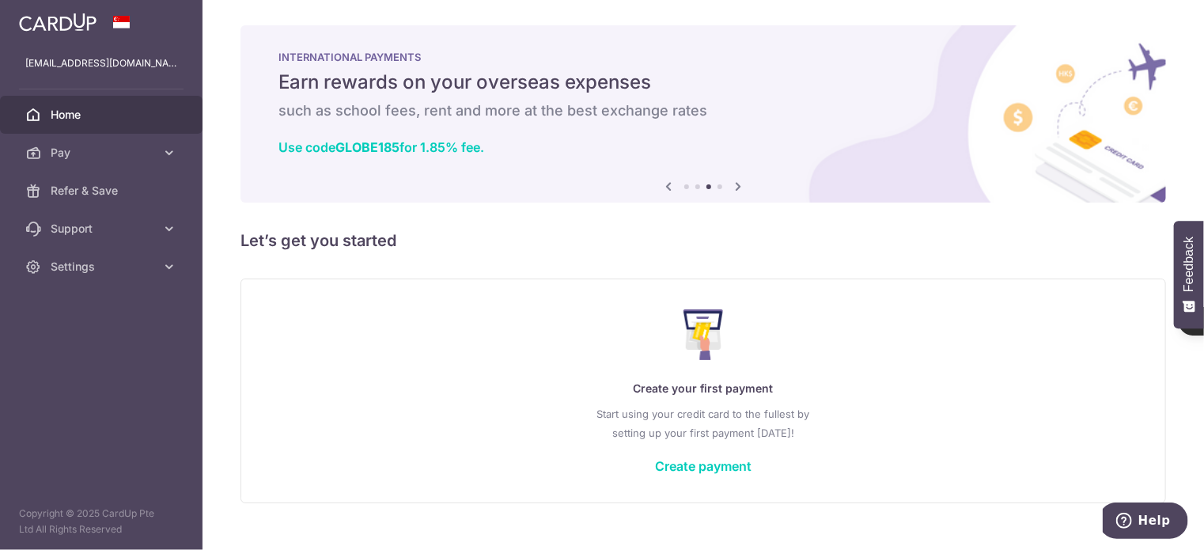
click at [713, 475] on div "Create your first payment Start using your credit card to the fullest by settin…" at bounding box center [703, 391] width 886 height 188
click at [715, 471] on link "Create payment" at bounding box center [703, 466] width 97 height 16
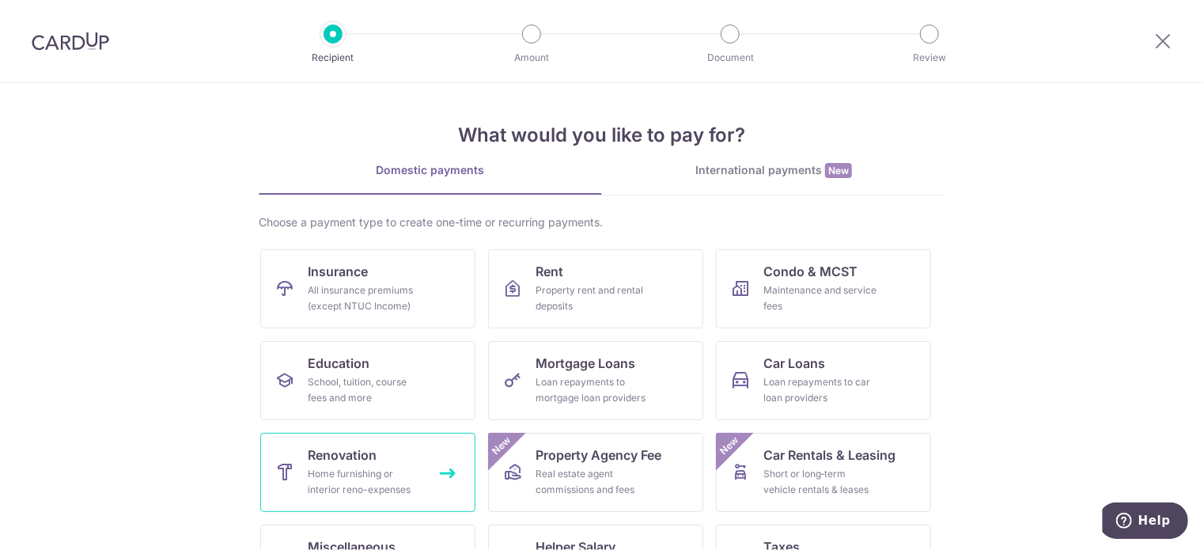
click at [336, 470] on div "Home furnishing or interior reno-expenses" at bounding box center [365, 482] width 114 height 32
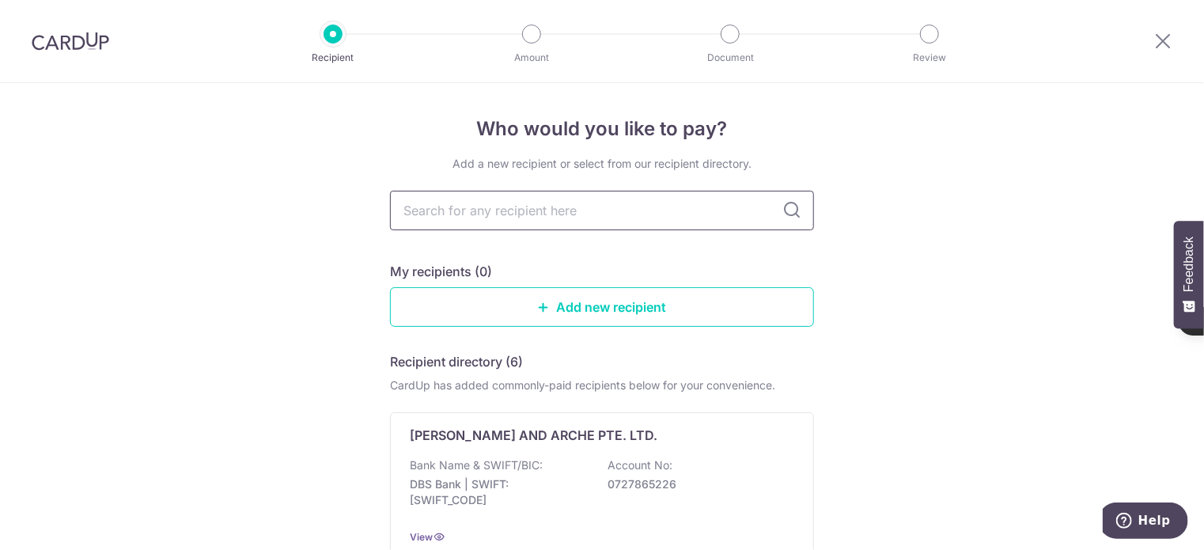
click at [445, 191] on input "text" at bounding box center [602, 211] width 424 height 40
click at [685, 295] on link "Add new recipient" at bounding box center [602, 307] width 424 height 40
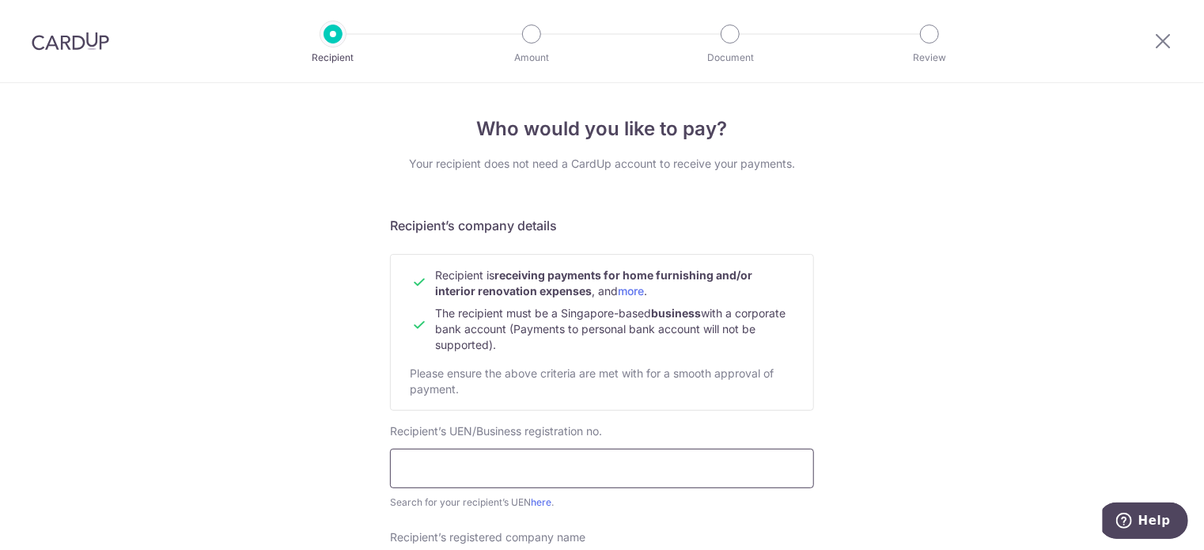
click at [503, 471] on input "text" at bounding box center [602, 469] width 424 height 40
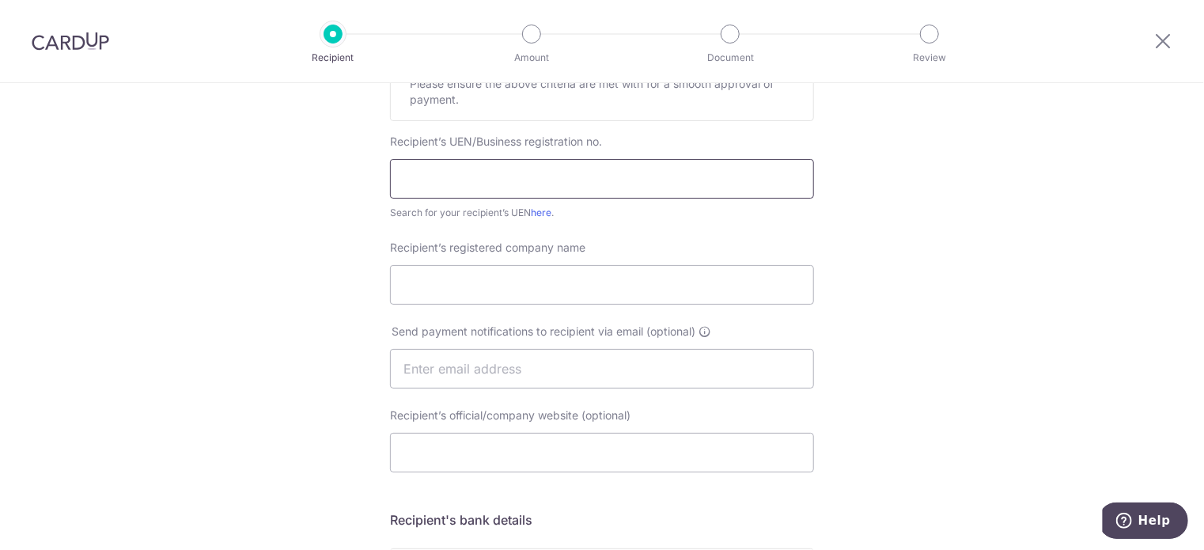
drag, startPoint x: 246, startPoint y: 299, endPoint x: 471, endPoint y: 162, distance: 263.1
click at [246, 299] on div "Who would you like to pay? Your recipient does not need a CardUp account to rec…" at bounding box center [602, 388] width 1204 height 1190
click at [481, 169] on input "text" at bounding box center [602, 179] width 424 height 40
paste input "202537912C"
type input "202537912C"
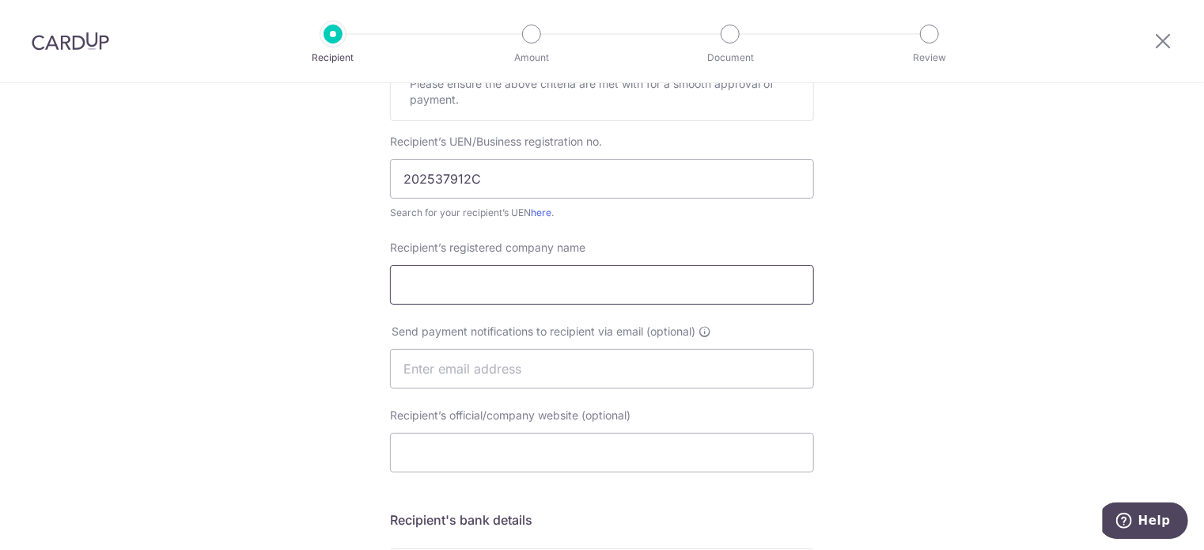
click at [500, 281] on input "Recipient’s registered company name" at bounding box center [602, 285] width 424 height 40
click at [491, 300] on input "Recipient’s registered company name" at bounding box center [602, 285] width 424 height 40
paste input "Five Two Studio Pte Ltd"
type input "Five Two Studio Pte Ltd"
click at [506, 372] on input "text" at bounding box center [602, 369] width 424 height 40
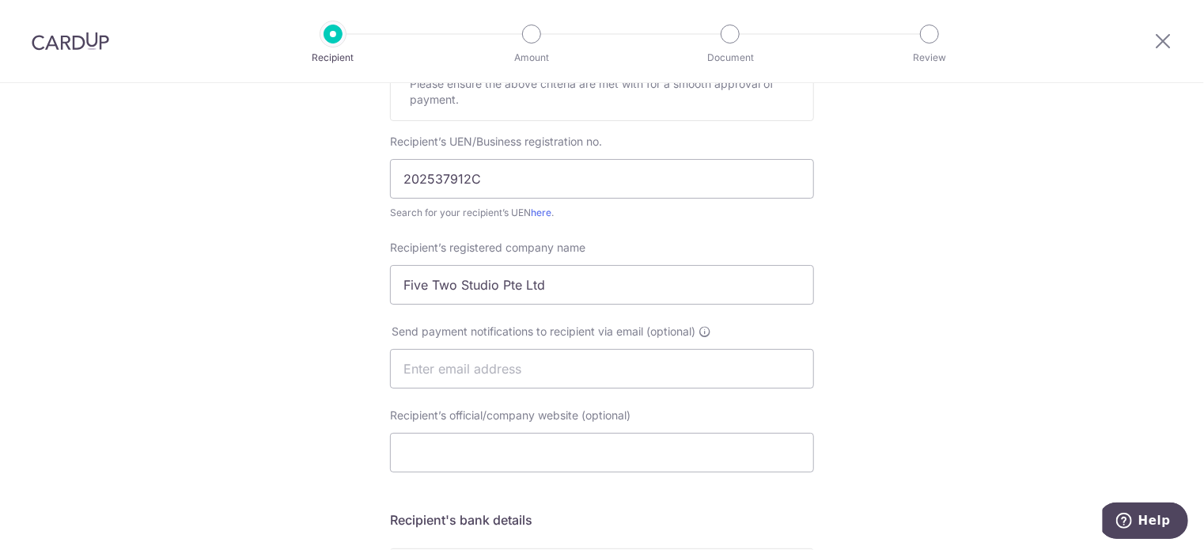
click at [982, 411] on div "Who would you like to pay? Your recipient does not need a CardUp account to rec…" at bounding box center [602, 388] width 1204 height 1190
drag, startPoint x: 123, startPoint y: 325, endPoint x: 519, endPoint y: 344, distance: 396.1
click at [123, 325] on div "Who would you like to pay? Your recipient does not need a CardUp account to rec…" at bounding box center [602, 388] width 1204 height 1190
click at [546, 376] on input "text" at bounding box center [602, 369] width 424 height 40
type input "[EMAIL_ADDRESS][DOMAIN_NAME]"
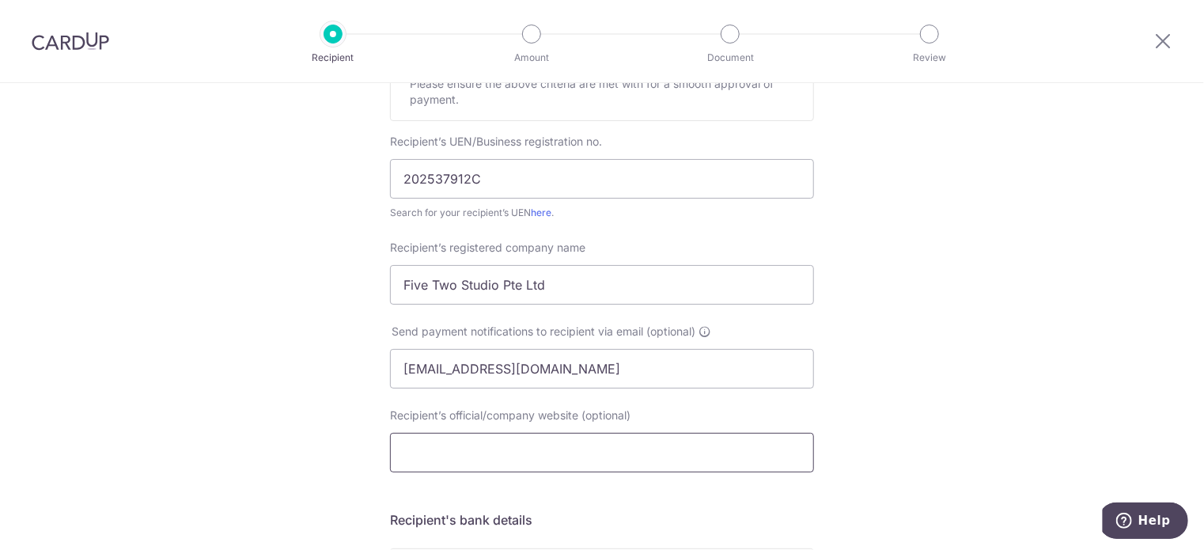
click at [481, 438] on input "Recipient’s official/company website (optional)" at bounding box center [602, 453] width 424 height 40
drag, startPoint x: 621, startPoint y: 291, endPoint x: 22, endPoint y: 262, distance: 599.7
click at [22, 262] on div "Who would you like to pay? Your recipient does not need a CardUp account to rec…" at bounding box center [602, 388] width 1204 height 1190
click at [500, 475] on div "Recipient’s official/company website (optional) Telephone" at bounding box center [602, 449] width 443 height 84
click at [507, 465] on input "Recipient’s official/company website (optional)" at bounding box center [602, 453] width 424 height 40
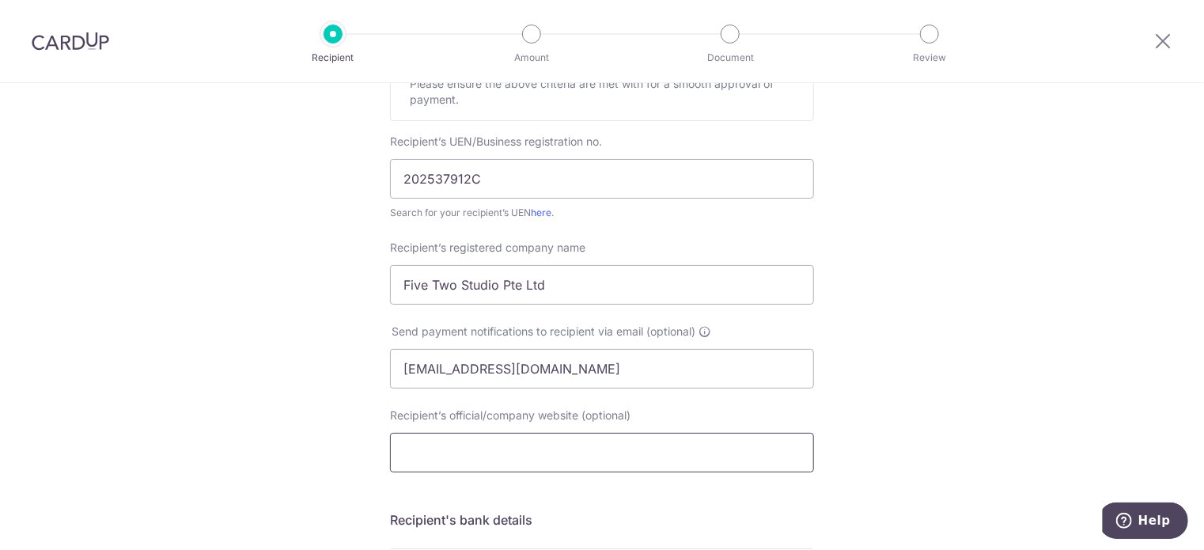
paste input "Five Two Studio Pte Ltd"
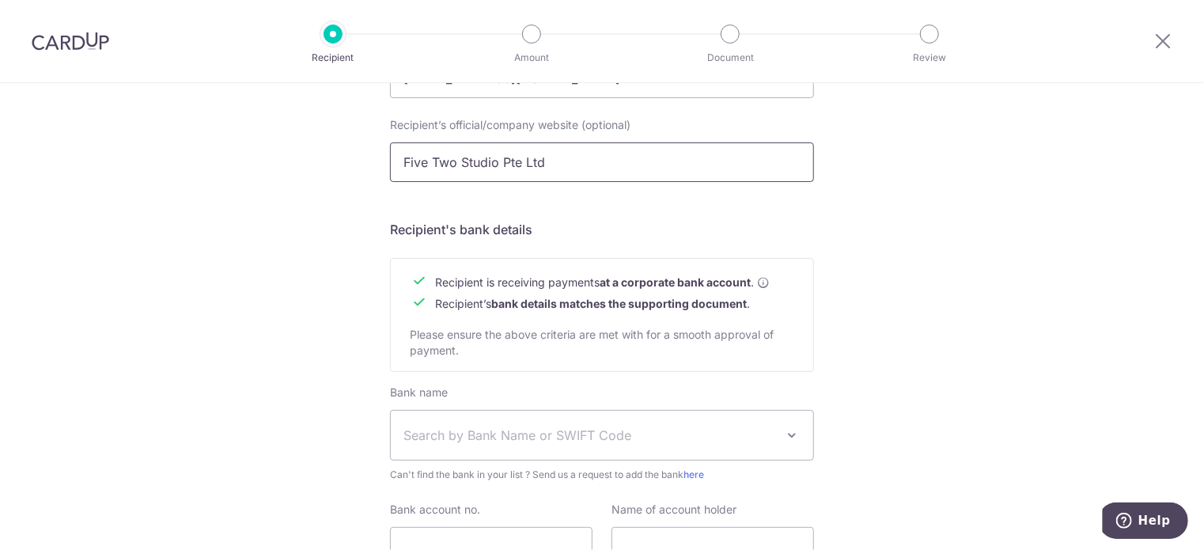
type input "Five Two Studio Pte Ltd"
click at [551, 426] on span "Search by Bank Name or SWIFT Code" at bounding box center [590, 435] width 372 height 19
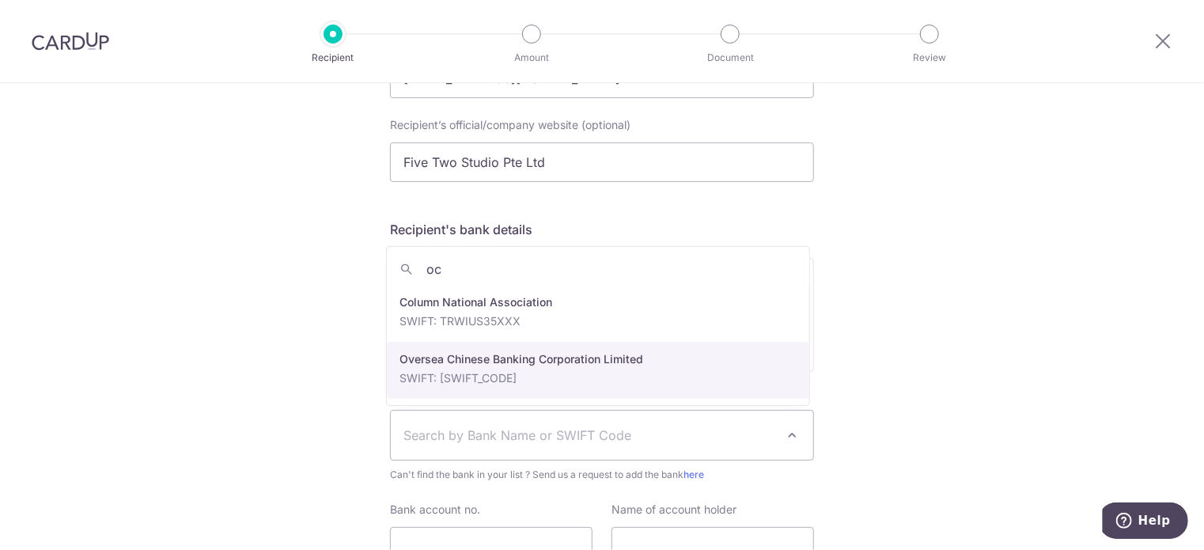
type input "oc"
select select "12"
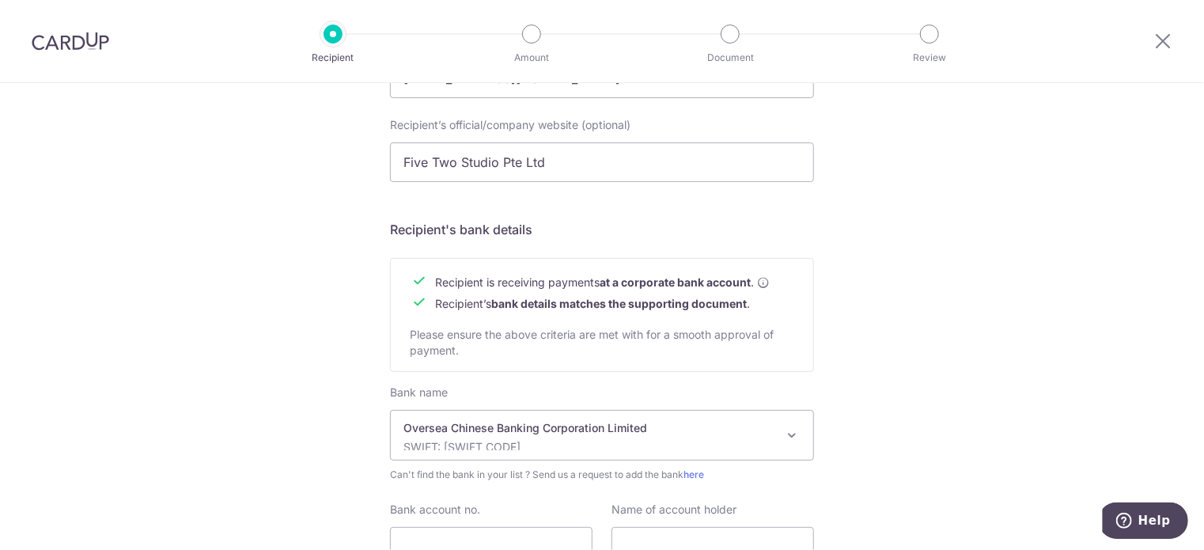
click at [304, 433] on div "Who would you like to pay? Your recipient does not need a CardUp account to rec…" at bounding box center [602, 98] width 1204 height 1190
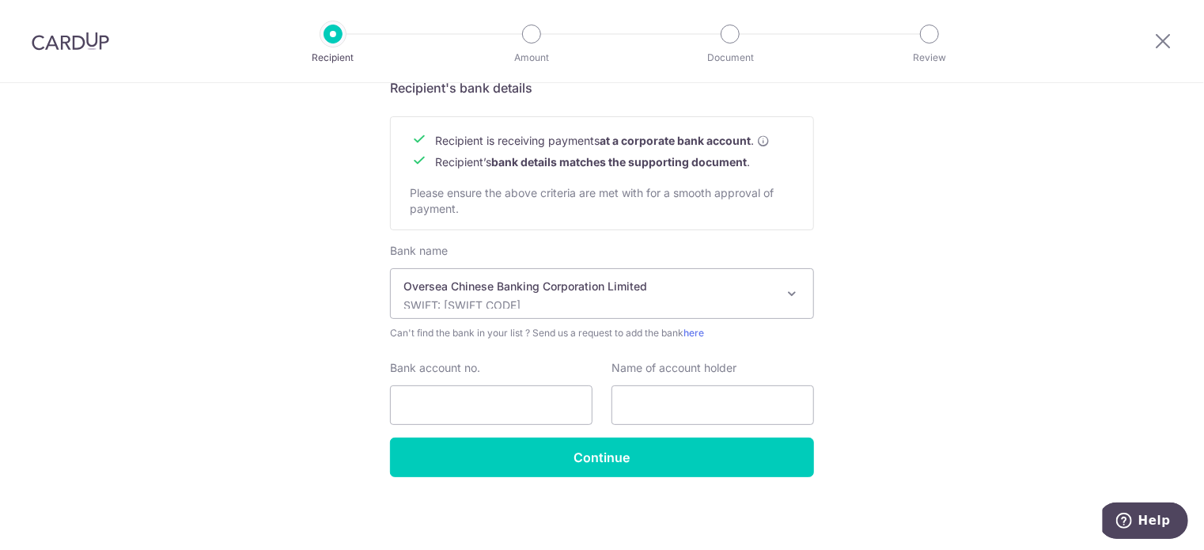
drag, startPoint x: 273, startPoint y: 388, endPoint x: 485, endPoint y: 280, distance: 238.2
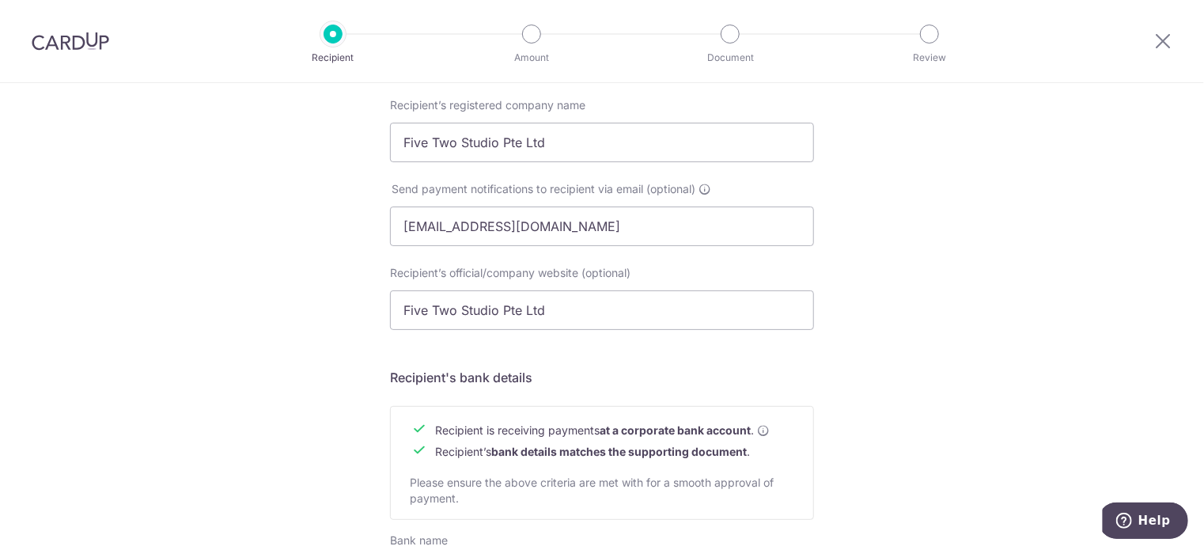
click at [558, 246] on div "Send payment notifications to recipient via email (optional) [EMAIL_ADDRESS][DO…" at bounding box center [602, 223] width 443 height 84
drag, startPoint x: 574, startPoint y: 233, endPoint x: 334, endPoint y: 213, distance: 240.6
click at [334, 213] on div "Who would you like to pay? Your recipient does not need a CardUp account to rec…" at bounding box center [602, 246] width 1204 height 1190
paste input "[PERSON_NAME][EMAIL_ADDRESS][DOMAIN_NAME]"
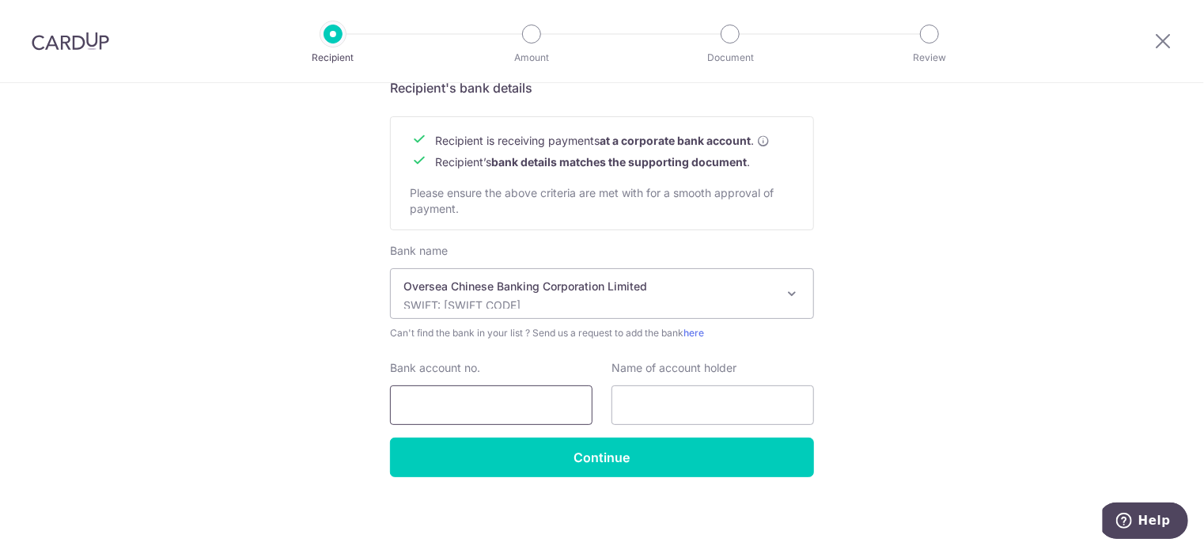
type input "[PERSON_NAME][EMAIL_ADDRESS][DOMAIN_NAME]"
click at [477, 407] on input "Bank account no." at bounding box center [491, 405] width 203 height 40
drag, startPoint x: 233, startPoint y: 266, endPoint x: 635, endPoint y: 375, distance: 416.5
click at [506, 414] on input "Bank account no." at bounding box center [491, 405] width 203 height 40
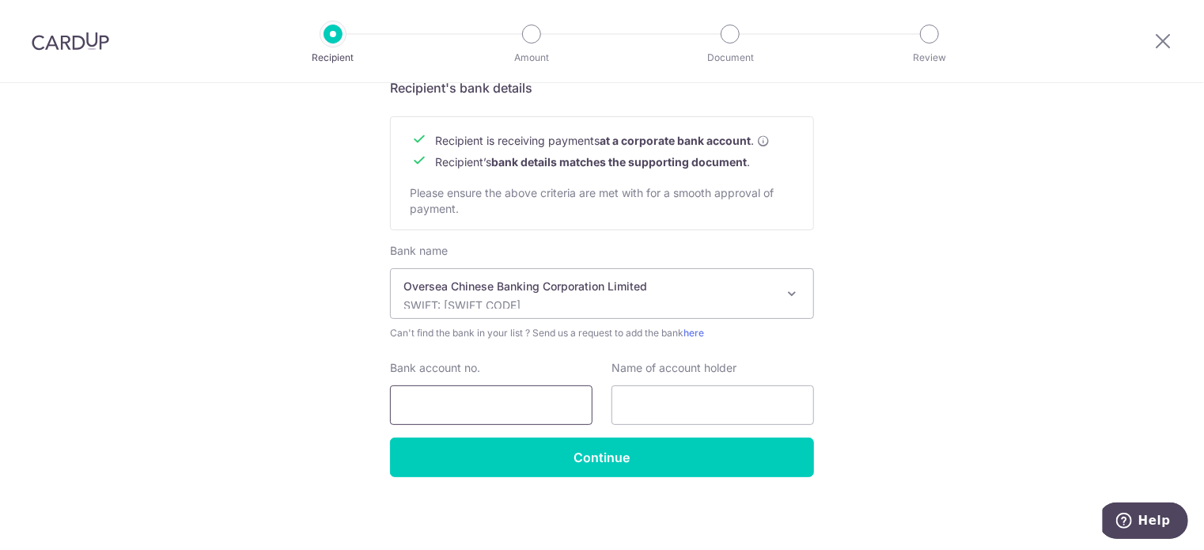
type input "701108086001"
click at [652, 419] on input "text" at bounding box center [713, 405] width 203 height 40
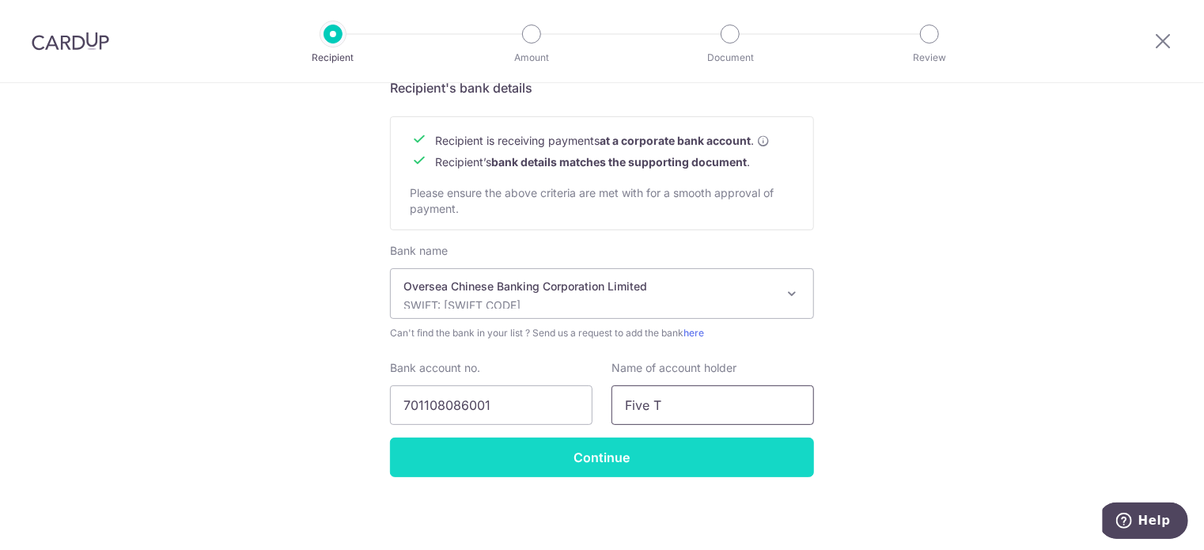
type input "Five Two Studio Pte Ltd"
click at [698, 472] on input "Continue" at bounding box center [602, 458] width 424 height 40
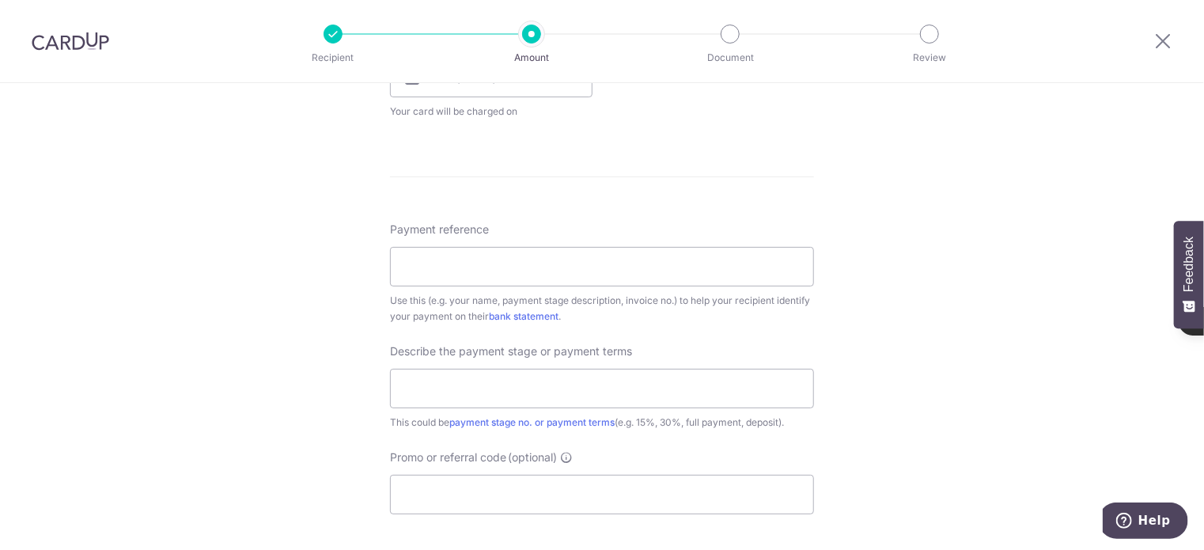
scroll to position [1068, 0]
